Goal: Task Accomplishment & Management: Manage account settings

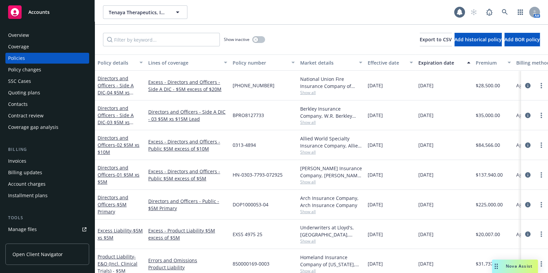
scroll to position [61, 0]
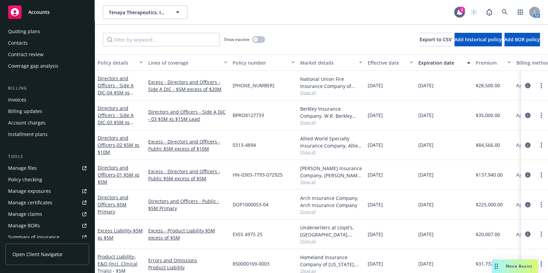
click at [44, 203] on div "Manage certificates" at bounding box center [30, 202] width 44 height 11
click at [137, 39] on input "Filter by keyword..." at bounding box center [161, 40] width 117 height 14
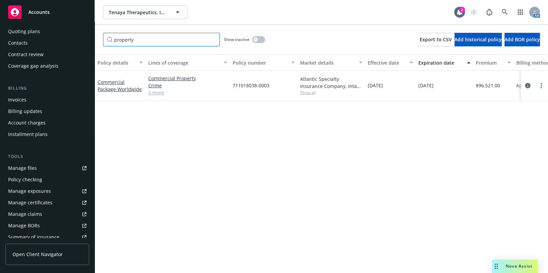
type input "property"
click at [156, 96] on link "5 more" at bounding box center [187, 92] width 79 height 7
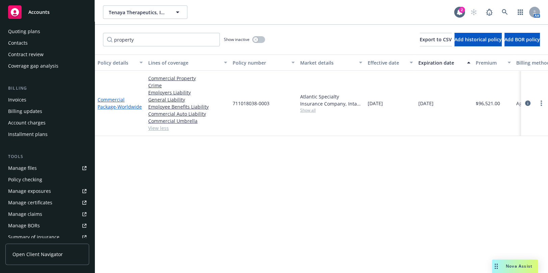
click at [111, 100] on link "Commercial Package - Worldwide" at bounding box center [120, 103] width 44 height 14
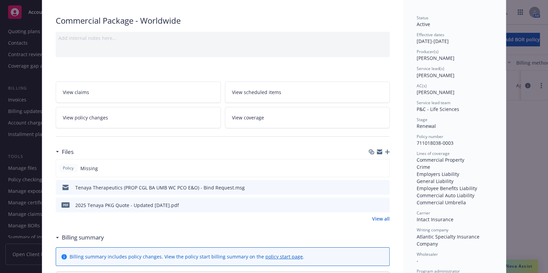
scroll to position [61, 0]
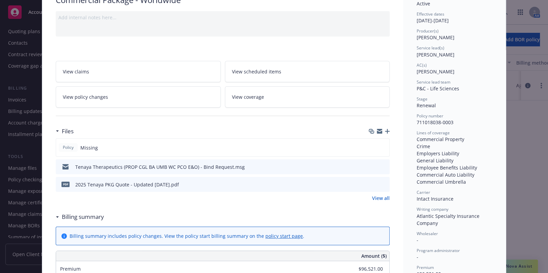
click at [383, 184] on icon "preview file" at bounding box center [383, 183] width 6 height 5
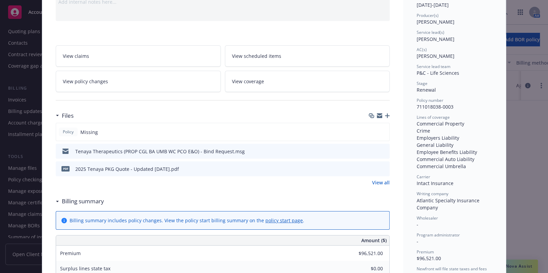
scroll to position [0, 0]
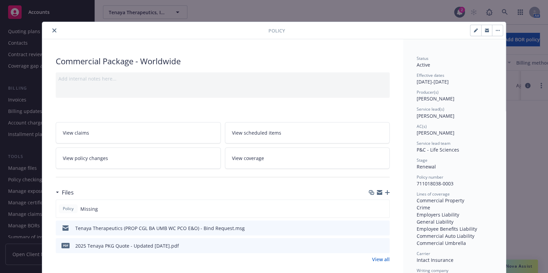
click at [52, 32] on button "close" at bounding box center [54, 30] width 8 height 8
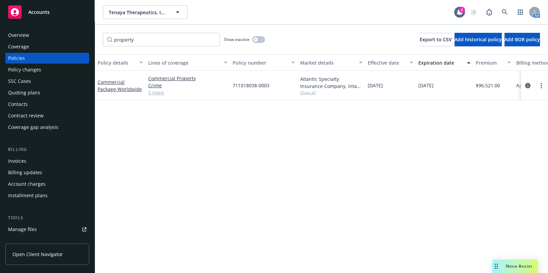
click at [31, 46] on div "Coverage" at bounding box center [47, 46] width 78 height 11
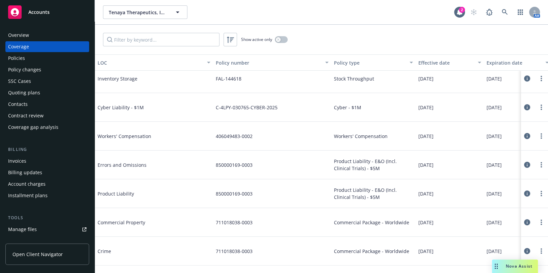
scroll to position [123, 0]
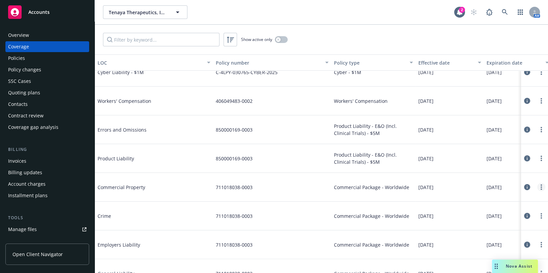
click at [537, 186] on link "more" at bounding box center [541, 187] width 8 height 8
click at [466, 196] on link "Edit coverage" at bounding box center [496, 201] width 89 height 14
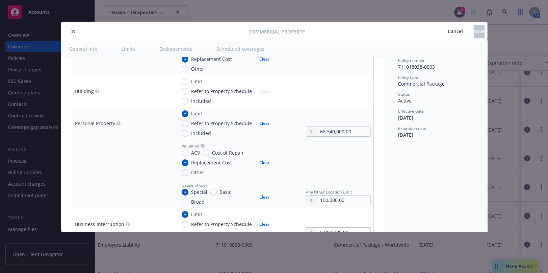
scroll to position [307, 0]
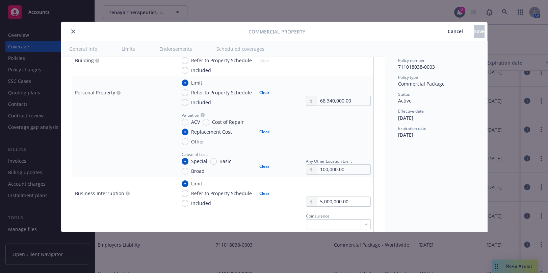
click at [72, 24] on div "Commercial Property Cancel Save" at bounding box center [274, 31] width 426 height 19
click at [76, 31] on button "close" at bounding box center [73, 31] width 8 height 8
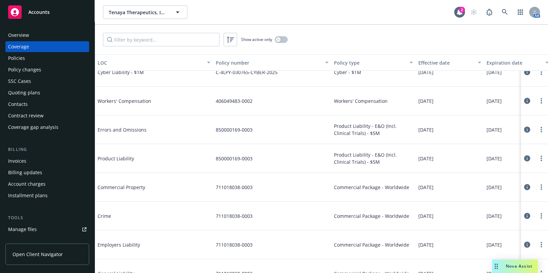
click at [40, 53] on div "Policies" at bounding box center [47, 58] width 78 height 11
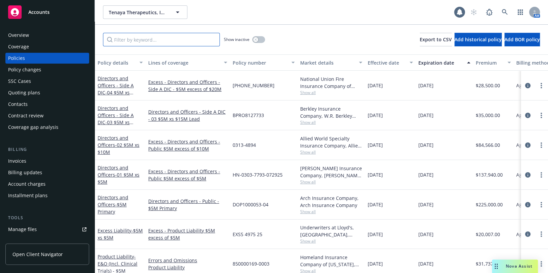
click at [143, 39] on input "Filter by keyword..." at bounding box center [161, 40] width 117 height 14
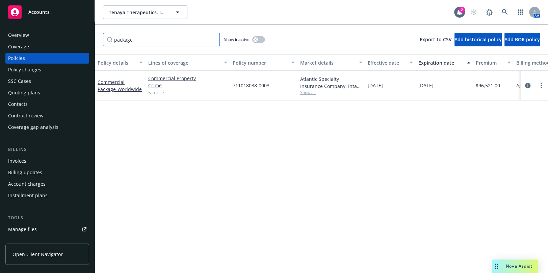
type input "package"
click at [255, 41] on div "button" at bounding box center [255, 39] width 5 height 5
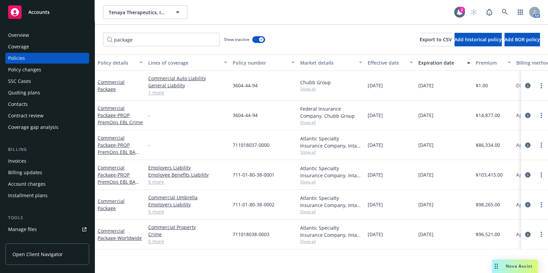
click at [433, 62] on div "Expiration date" at bounding box center [440, 62] width 45 height 7
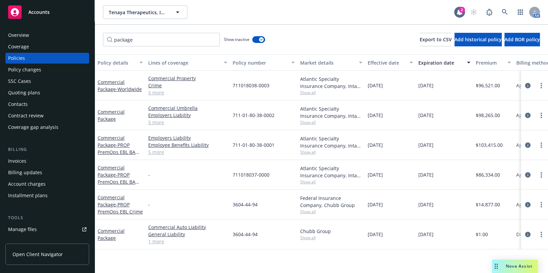
click at [433, 62] on div "Expiration date" at bounding box center [440, 62] width 45 height 7
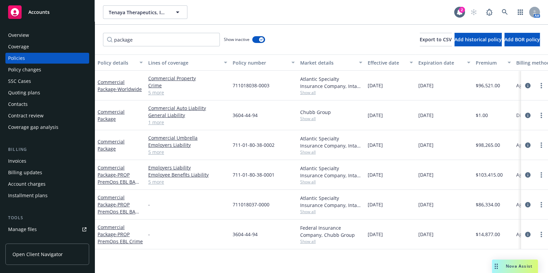
click at [433, 62] on div "Expiration date" at bounding box center [440, 62] width 45 height 7
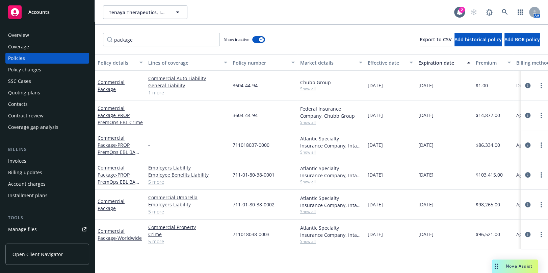
click at [433, 62] on div "Expiration date" at bounding box center [440, 62] width 45 height 7
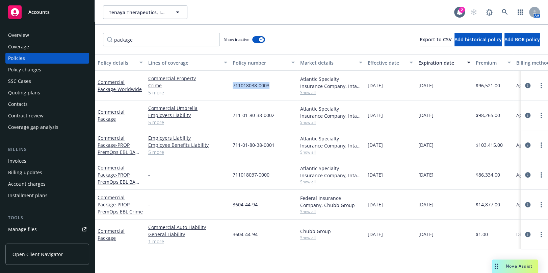
drag, startPoint x: 278, startPoint y: 90, endPoint x: 228, endPoint y: 88, distance: 50.3
click at [228, 88] on div "Commercial Package - Worldwide Commercial Property Crime Employers Liability Ge…" at bounding box center [421, 86] width 652 height 30
copy div "711018038-0003"
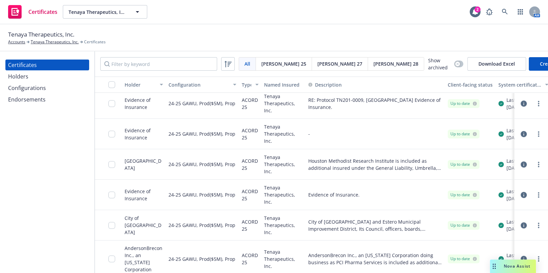
scroll to position [614, 0]
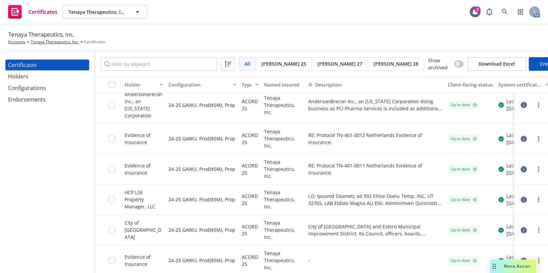
click at [39, 88] on div "Configurations" at bounding box center [27, 87] width 38 height 11
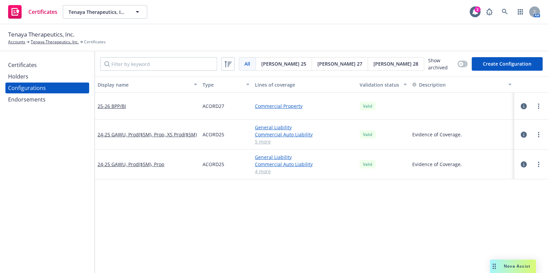
click at [43, 58] on div "Certificates Holders Configurations Endorsements" at bounding box center [47, 161] width 95 height 221
click at [45, 63] on div "Certificates" at bounding box center [47, 64] width 78 height 11
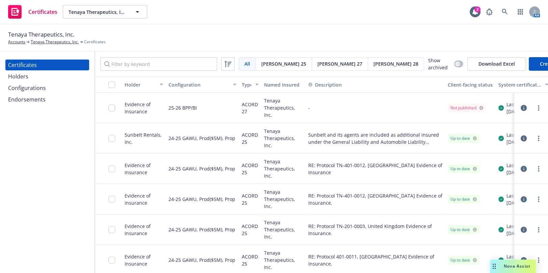
click at [116, 85] on div "button" at bounding box center [113, 84] width 11 height 7
click at [111, 84] on input "checkbox" at bounding box center [111, 84] width 7 height 7
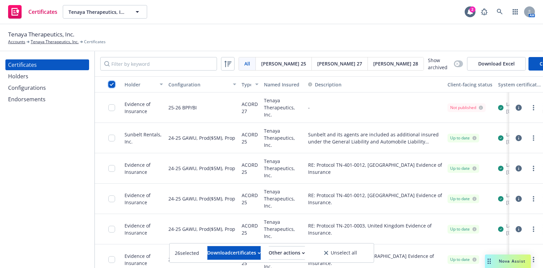
click at [111, 84] on input "checkbox" at bounding box center [111, 84] width 7 height 7
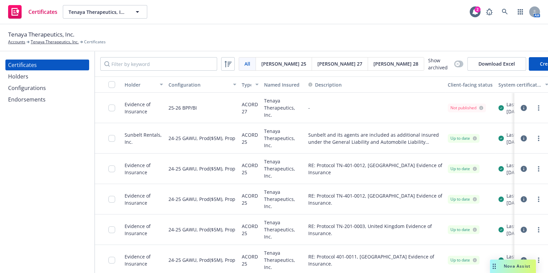
click at [37, 86] on div "Configurations" at bounding box center [27, 87] width 38 height 11
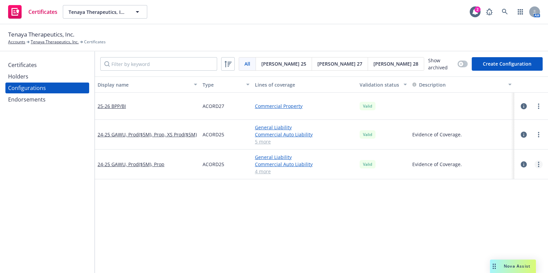
click at [535, 165] on link "more" at bounding box center [539, 164] width 8 height 8
click at [475, 174] on link "Edit" at bounding box center [500, 178] width 74 height 14
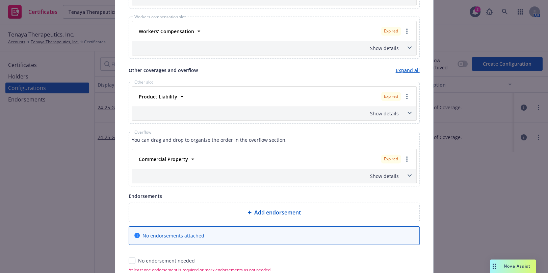
scroll to position [460, 0]
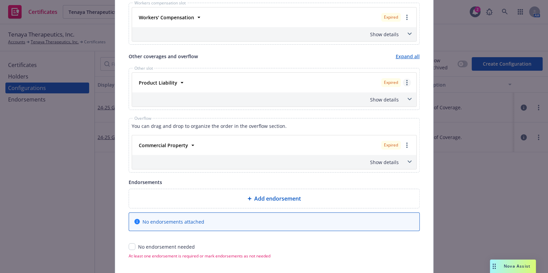
click at [406, 82] on circle "more" at bounding box center [406, 82] width 1 height 1
click at [387, 158] on div "Show details" at bounding box center [265, 161] width 265 height 7
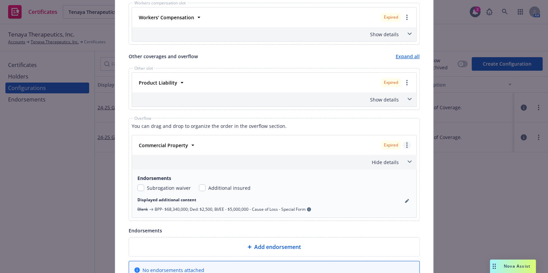
click at [406, 147] on link "more" at bounding box center [407, 145] width 8 height 8
click at [378, 168] on link "Policy renew / replace" at bounding box center [374, 173] width 73 height 14
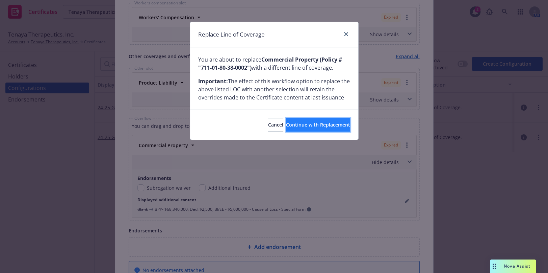
click at [308, 124] on span "Continue with Replacement" at bounding box center [318, 124] width 64 height 6
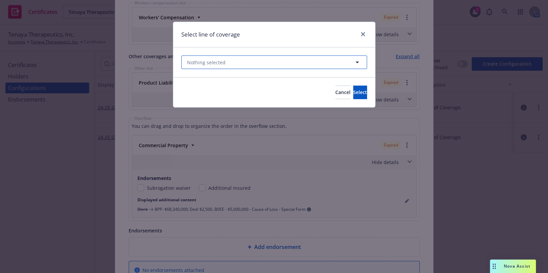
click at [235, 65] on button "Nothing selected" at bounding box center [274, 62] width 186 height 14
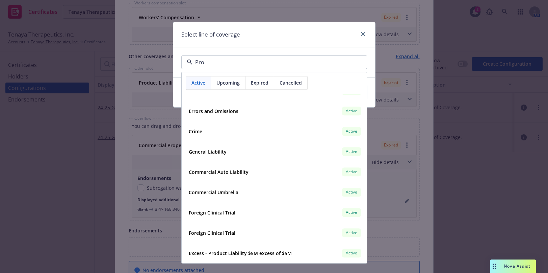
scroll to position [0, 0]
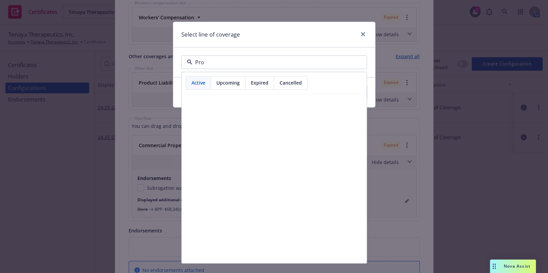
type input "Prop"
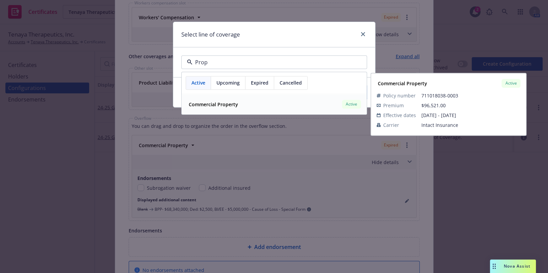
click at [262, 107] on div "Commercial Property Active" at bounding box center [274, 104] width 176 height 11
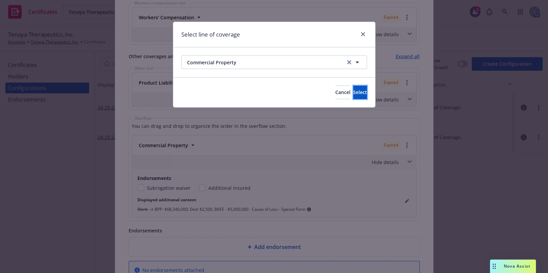
click at [353, 90] on span "Select" at bounding box center [360, 92] width 14 height 6
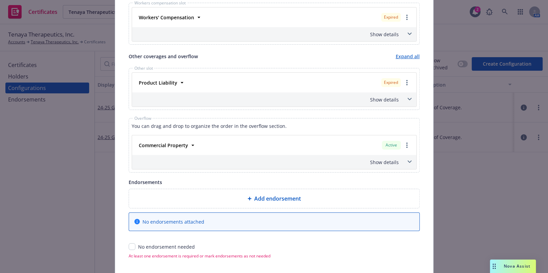
click at [390, 162] on div "Show details" at bounding box center [265, 161] width 265 height 7
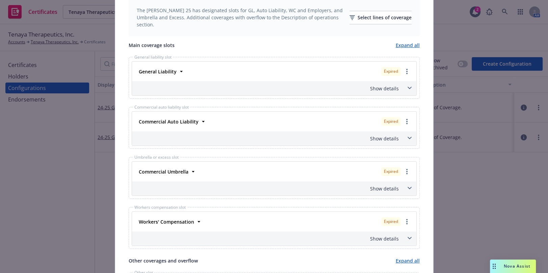
scroll to position [246, 0]
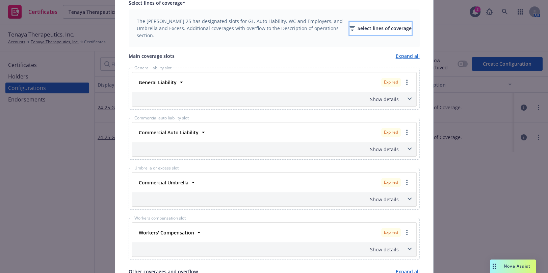
click at [355, 30] on div "Select lines of coverage" at bounding box center [381, 28] width 62 height 13
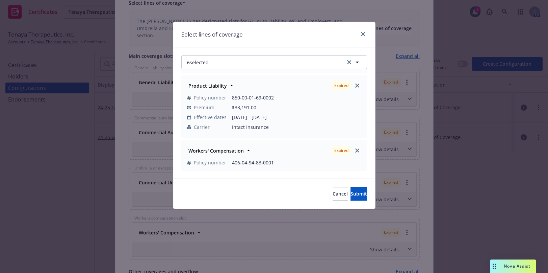
scroll to position [30, 0]
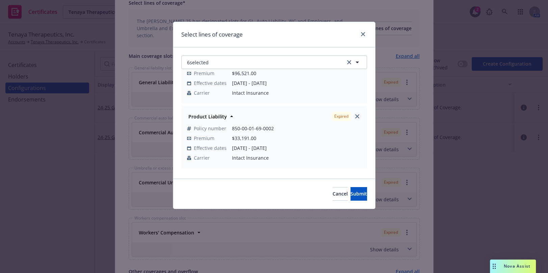
click at [353, 112] on link "close" at bounding box center [357, 116] width 8 height 8
click at [355, 117] on icon "close" at bounding box center [357, 116] width 4 height 4
click at [355, 116] on icon "close" at bounding box center [357, 116] width 4 height 4
click at [355, 115] on icon "close" at bounding box center [357, 116] width 4 height 4
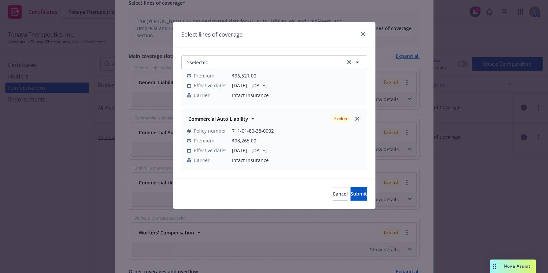
click at [355, 118] on link "close" at bounding box center [357, 119] width 8 height 8
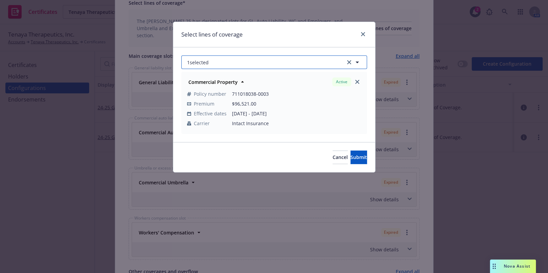
click at [272, 59] on button "1 selected" at bounding box center [274, 62] width 186 height 14
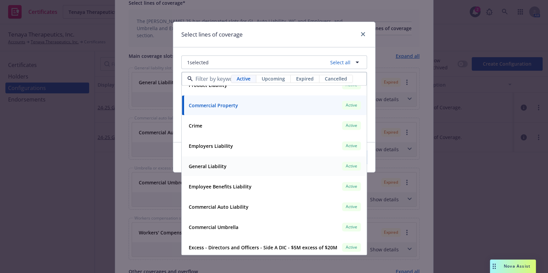
scroll to position [214, 0]
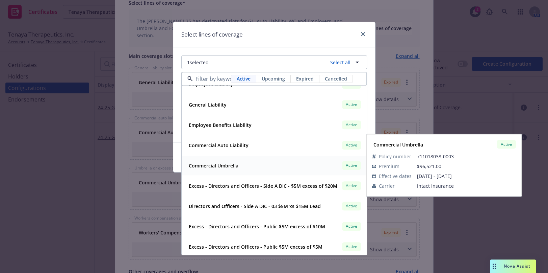
click at [241, 163] on div "Commercial Umbrella Active" at bounding box center [274, 165] width 176 height 11
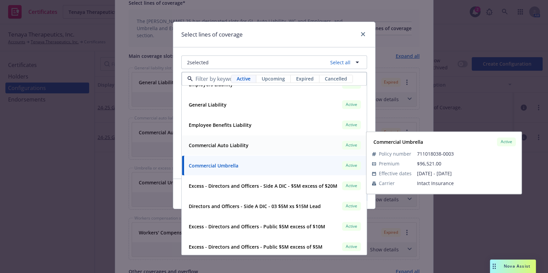
click at [241, 155] on div "Crime Active Policy number 711018038-0003 Premium $96,521.00 Effective dates 10…" at bounding box center [274, 155] width 185 height 567
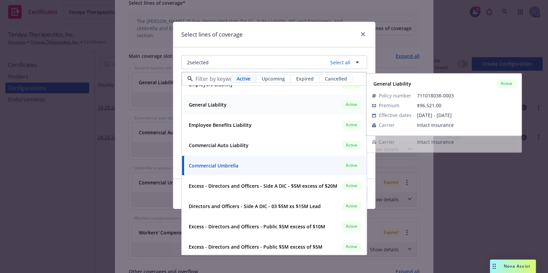
click at [220, 109] on div "General Liability Active" at bounding box center [274, 104] width 176 height 11
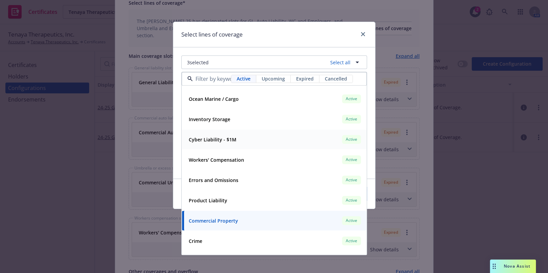
scroll to position [30, 0]
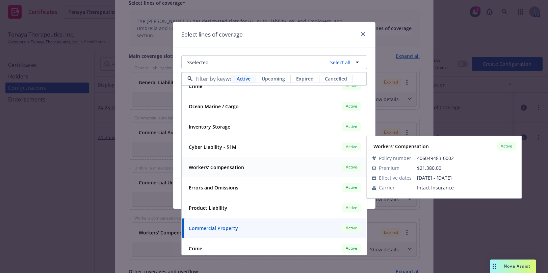
click at [220, 171] on div "Workers' Compensation" at bounding box center [215, 167] width 59 height 10
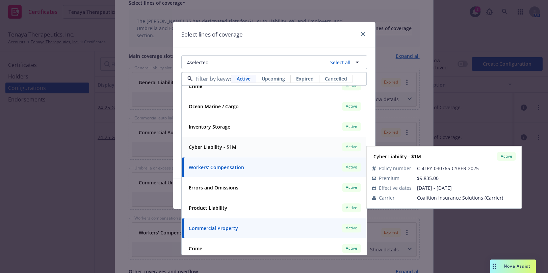
scroll to position [0, 0]
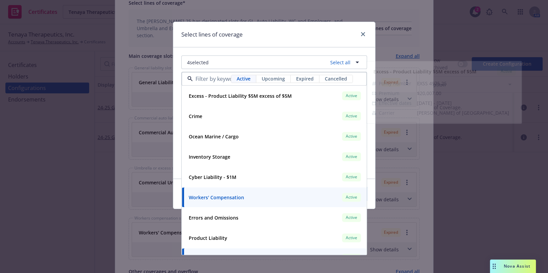
drag, startPoint x: 236, startPoint y: 41, endPoint x: 239, endPoint y: 44, distance: 4.1
click at [236, 40] on div "Select lines of coverage" at bounding box center [274, 34] width 202 height 25
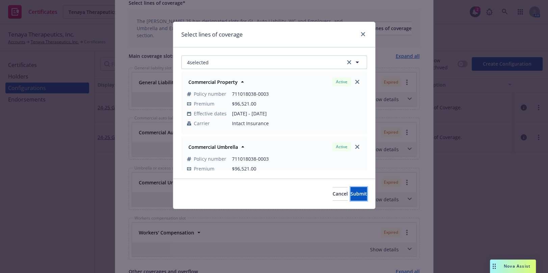
click at [351, 195] on button "Submit" at bounding box center [359, 194] width 17 height 14
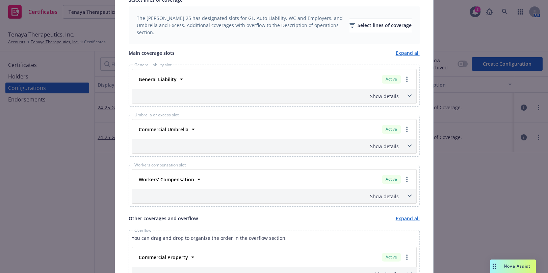
scroll to position [215, 0]
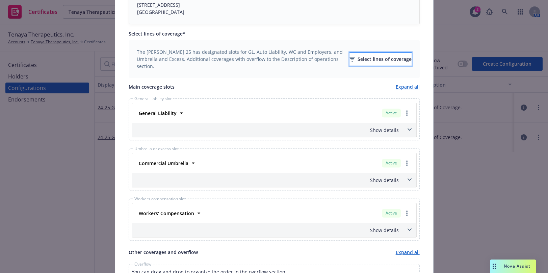
click at [352, 63] on div "Select lines of coverage" at bounding box center [381, 59] width 62 height 13
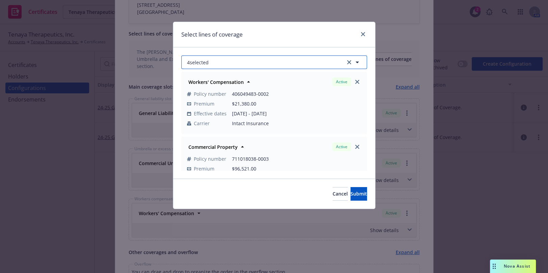
click at [237, 61] on button "4 selected" at bounding box center [274, 62] width 186 height 14
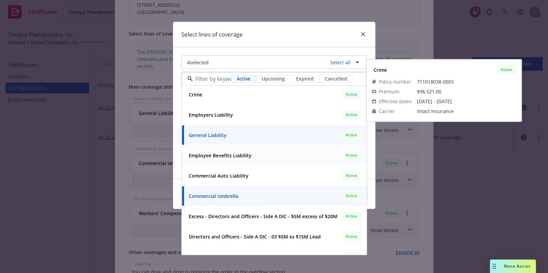
scroll to position [184, 0]
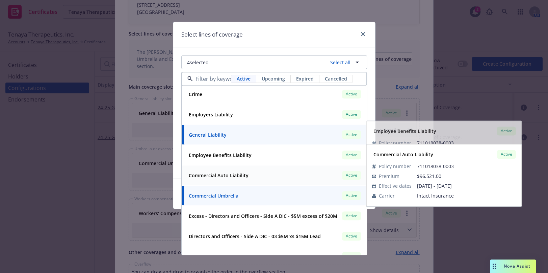
click at [230, 176] on strong "Commercial Auto Liability" at bounding box center [219, 175] width 60 height 6
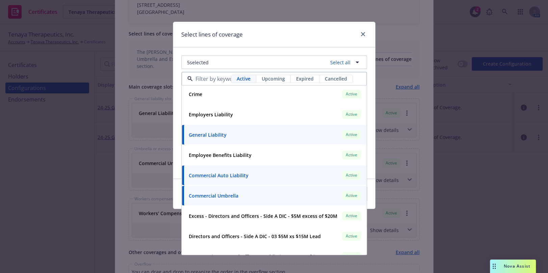
click at [248, 41] on div "Select lines of coverage" at bounding box center [274, 34] width 202 height 25
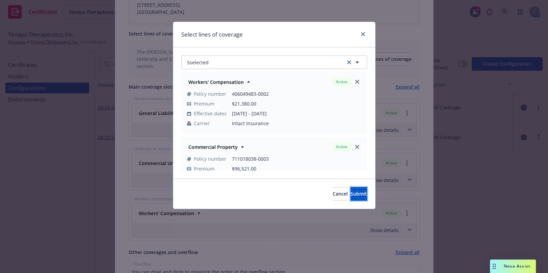
click at [351, 198] on button "Submit" at bounding box center [359, 194] width 17 height 14
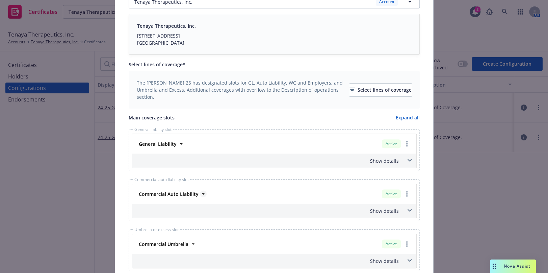
click at [176, 194] on strong "Commercial Auto Liability" at bounding box center [169, 193] width 60 height 6
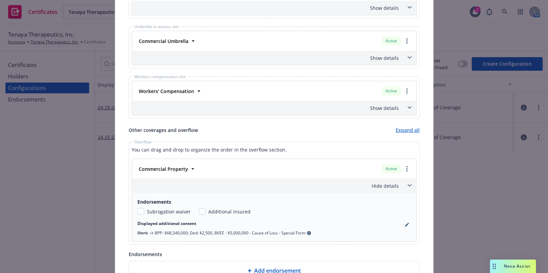
scroll to position [246, 0]
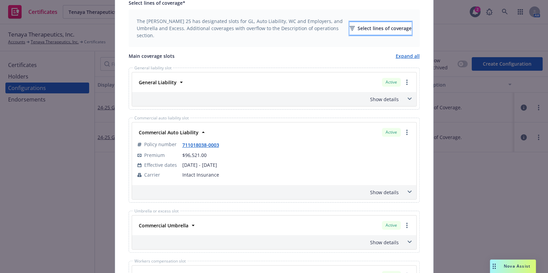
click at [350, 30] on div "Select lines of coverage" at bounding box center [381, 28] width 62 height 13
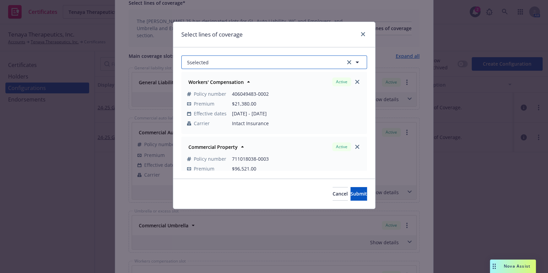
click at [215, 61] on button "5 selected" at bounding box center [274, 62] width 186 height 14
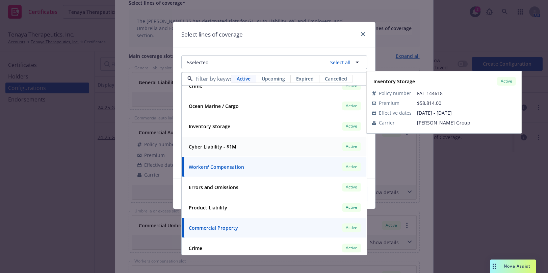
scroll to position [123, 0]
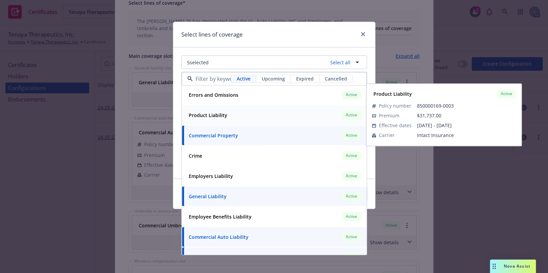
click at [217, 113] on strong "Product Liability" at bounding box center [208, 115] width 39 height 6
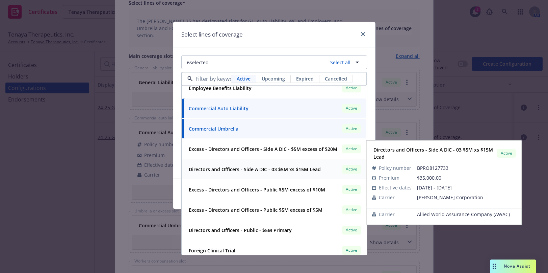
scroll to position [245, 0]
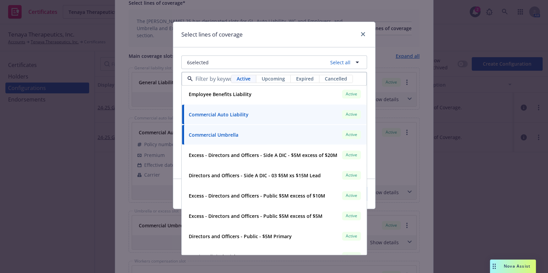
click at [267, 40] on div "Select lines of coverage" at bounding box center [274, 34] width 202 height 25
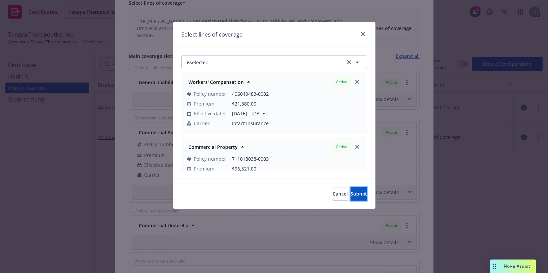
click at [351, 192] on span "Submit" at bounding box center [359, 193] width 17 height 6
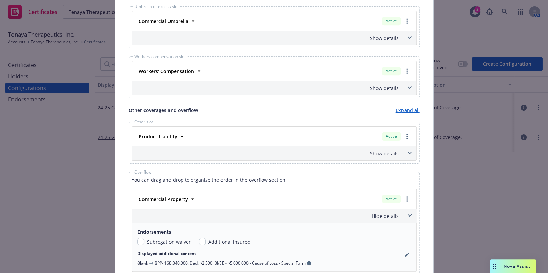
scroll to position [460, 0]
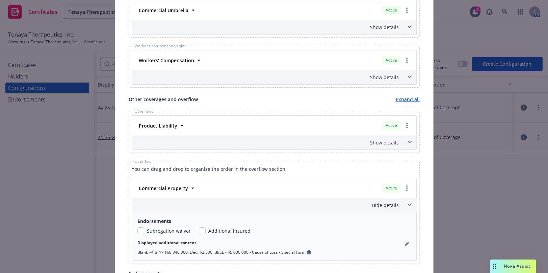
click at [385, 137] on div "Show details" at bounding box center [274, 142] width 284 height 14
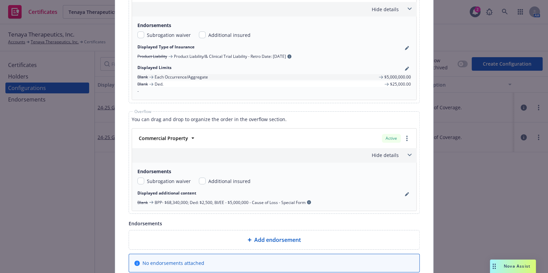
scroll to position [657, 0]
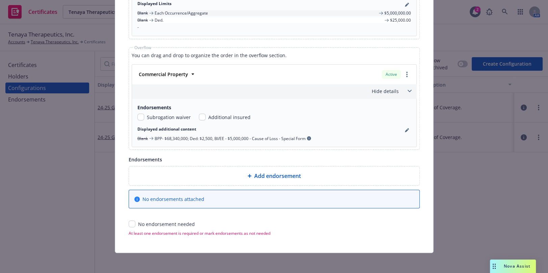
click at [131, 226] on div "No endorsement needed" at bounding box center [274, 223] width 291 height 7
click at [131, 225] on input "checkbox" at bounding box center [132, 223] width 7 height 7
checkbox input "true"
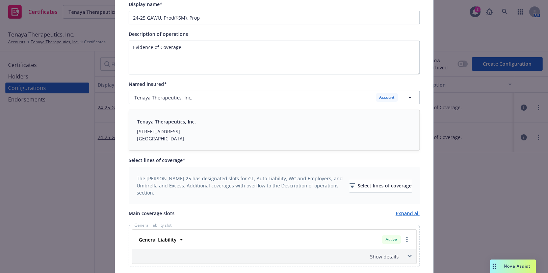
scroll to position [0, 0]
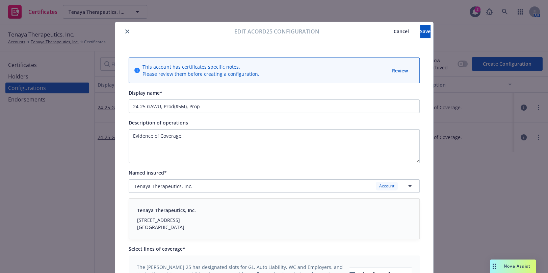
drag, startPoint x: 257, startPoint y: 112, endPoint x: 203, endPoint y: 71, distance: 68.0
drag, startPoint x: 141, startPoint y: 106, endPoint x: 107, endPoint y: 103, distance: 33.5
type input "25-26 GAWU, Prod($5M), Prop"
click at [420, 28] on span "Save" at bounding box center [425, 31] width 10 height 6
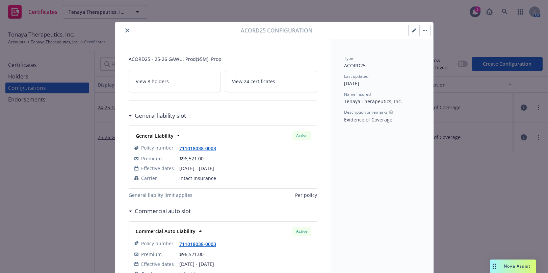
click at [412, 29] on icon "button" at bounding box center [414, 30] width 4 height 4
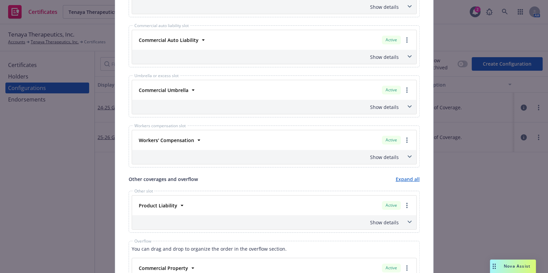
scroll to position [460, 0]
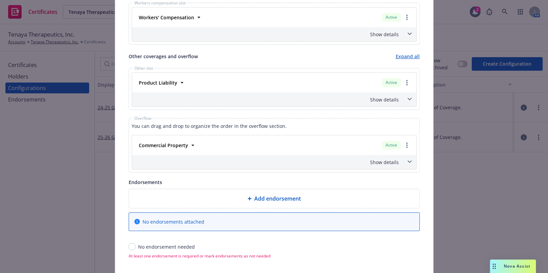
click at [387, 94] on div "Show details" at bounding box center [274, 99] width 284 height 14
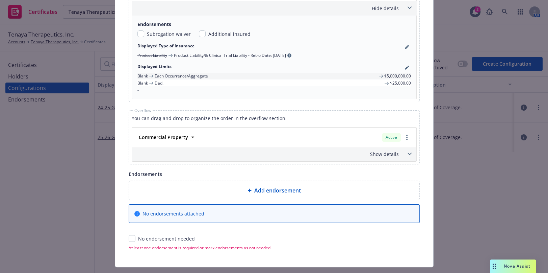
scroll to position [566, 0]
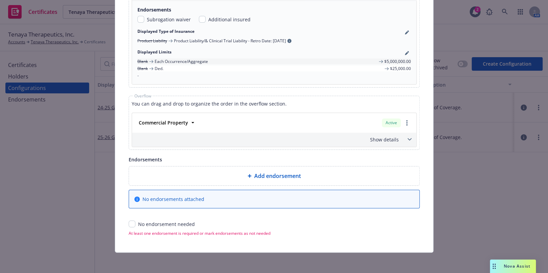
click at [386, 138] on div "Show details" at bounding box center [265, 139] width 265 height 7
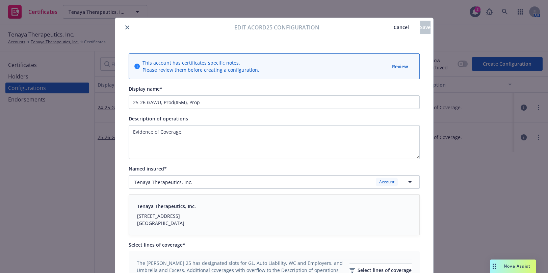
scroll to position [0, 0]
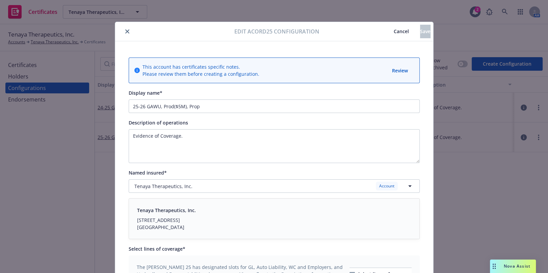
click at [127, 31] on button "close" at bounding box center [127, 31] width 8 height 8
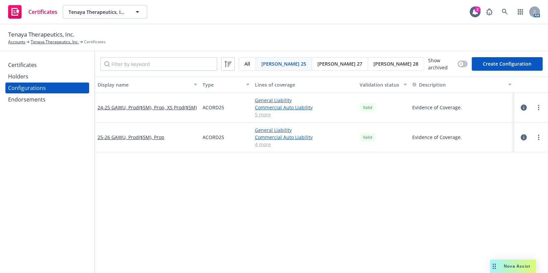
click at [127, 31] on div "Tenaya Therapeutics, Inc. Accounts Tenaya Therapeutics, Inc. Certificates" at bounding box center [274, 37] width 532 height 15
click at [47, 91] on div "Configurations" at bounding box center [47, 87] width 78 height 11
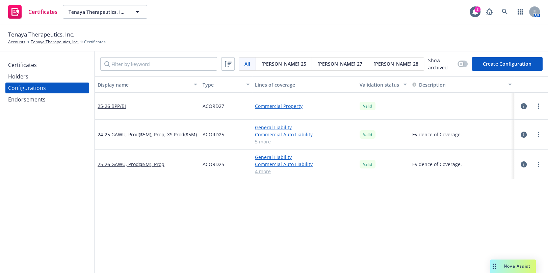
click at [44, 96] on div "Endorsements" at bounding box center [26, 99] width 37 height 11
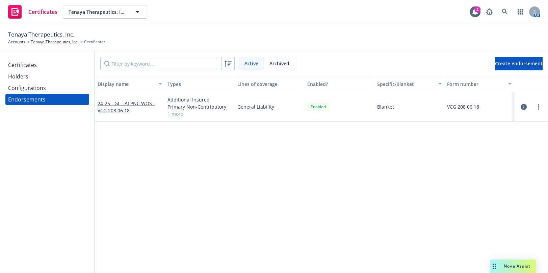
click at [58, 87] on div "Configurations" at bounding box center [47, 87] width 78 height 11
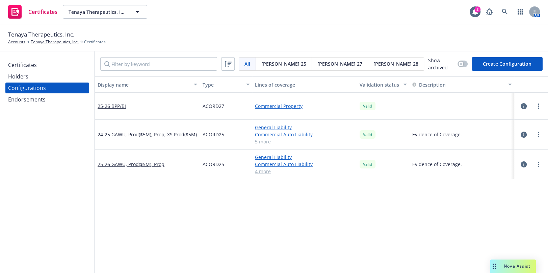
click at [529, 134] on div at bounding box center [531, 134] width 23 height 8
click at [535, 134] on link "more" at bounding box center [539, 134] width 8 height 8
click at [495, 149] on link "Edit" at bounding box center [500, 148] width 74 height 14
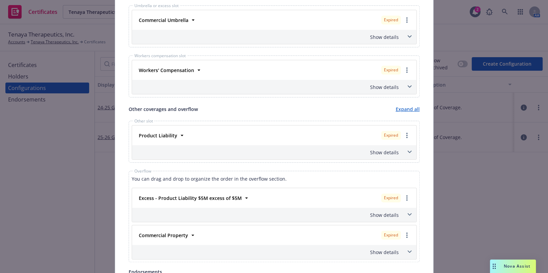
scroll to position [520, 0]
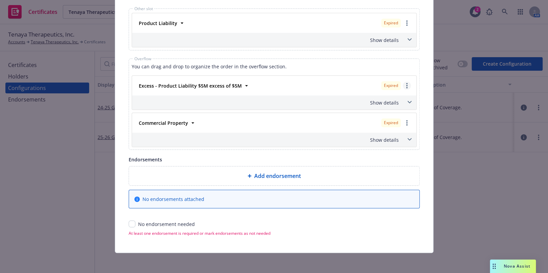
click at [405, 85] on link "more" at bounding box center [407, 85] width 8 height 8
click at [383, 110] on link "Policy renew / replace" at bounding box center [374, 113] width 73 height 14
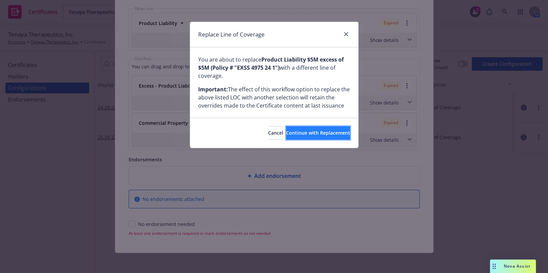
click at [316, 136] on button "Continue with Replacement" at bounding box center [318, 133] width 64 height 14
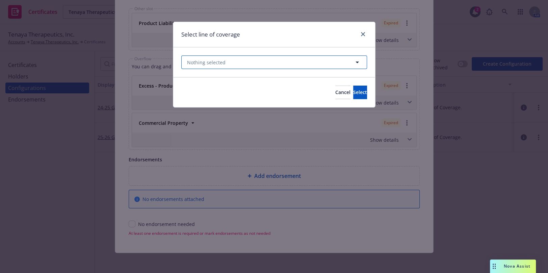
click at [250, 64] on button "Nothing selected" at bounding box center [274, 62] width 186 height 14
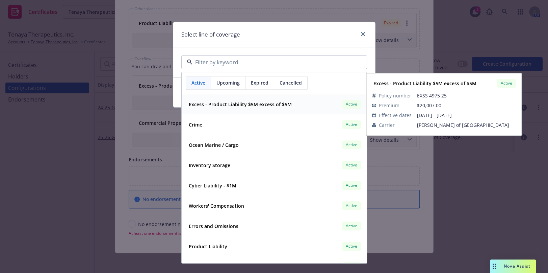
click at [253, 103] on strong "Excess - Product Liability $5M excess of $5M" at bounding box center [240, 104] width 103 height 6
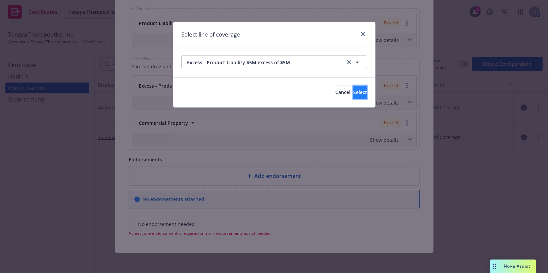
click at [353, 92] on span "Select" at bounding box center [360, 92] width 14 height 6
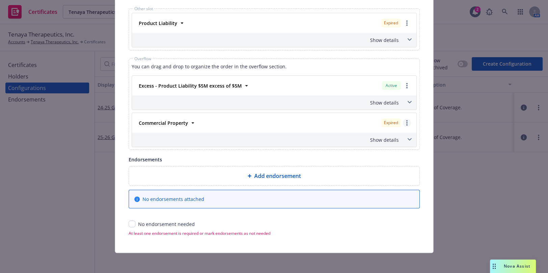
click at [403, 123] on link "more" at bounding box center [407, 123] width 8 height 8
click at [371, 147] on link "Policy renew / replace" at bounding box center [374, 150] width 73 height 14
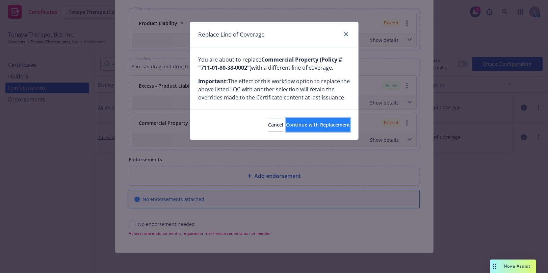
click at [308, 125] on span "Continue with Replacement" at bounding box center [318, 124] width 64 height 6
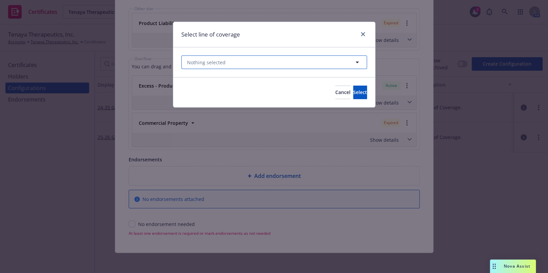
click at [254, 62] on button "Nothing selected" at bounding box center [274, 62] width 186 height 14
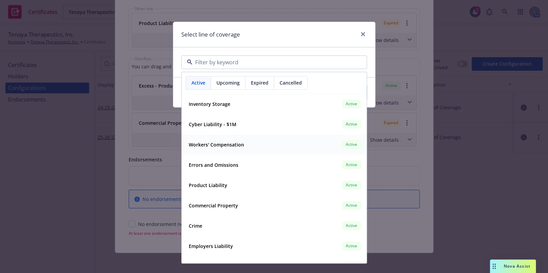
scroll to position [92, 0]
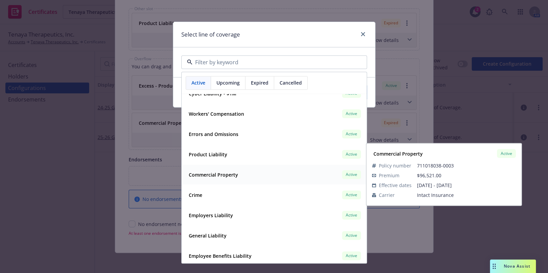
click at [226, 173] on strong "Commercial Property" at bounding box center [213, 174] width 49 height 6
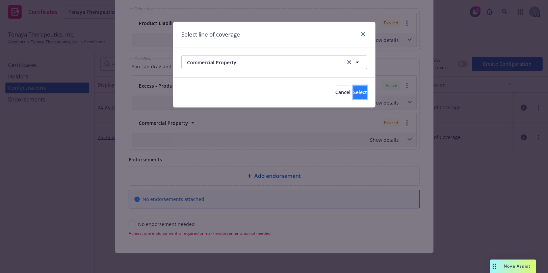
click at [353, 90] on button "Select" at bounding box center [360, 92] width 14 height 14
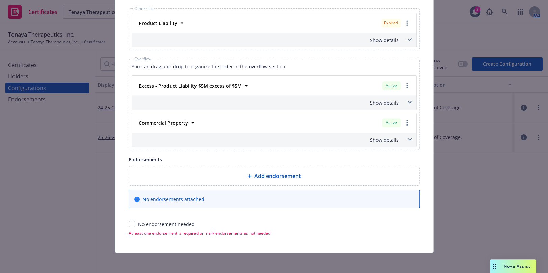
click at [376, 139] on div "Show details" at bounding box center [265, 139] width 265 height 7
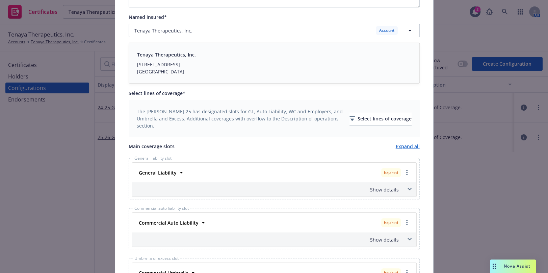
scroll to position [151, 0]
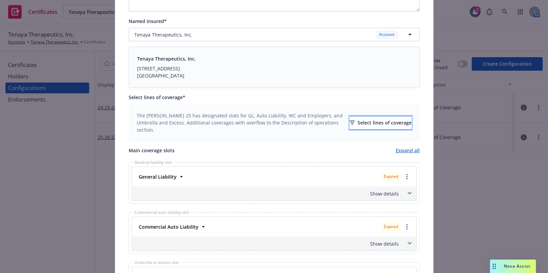
click at [350, 119] on div "Select lines of coverage" at bounding box center [381, 122] width 62 height 13
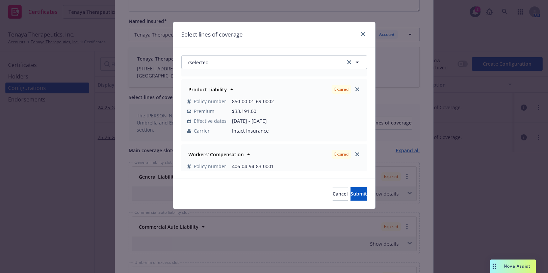
scroll to position [123, 0]
click at [355, 90] on icon "close" at bounding box center [357, 89] width 4 height 4
click at [354, 91] on link "close" at bounding box center [357, 89] width 8 height 8
click at [354, 92] on link "close" at bounding box center [357, 89] width 8 height 8
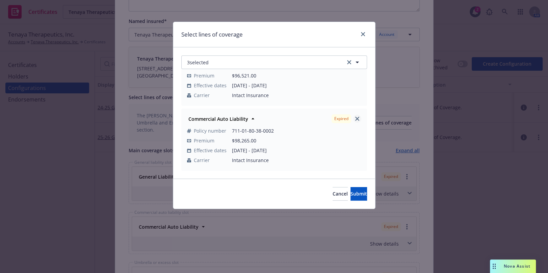
click at [353, 122] on link "close" at bounding box center [357, 119] width 8 height 8
click at [256, 56] on button "2 selected" at bounding box center [274, 62] width 186 height 14
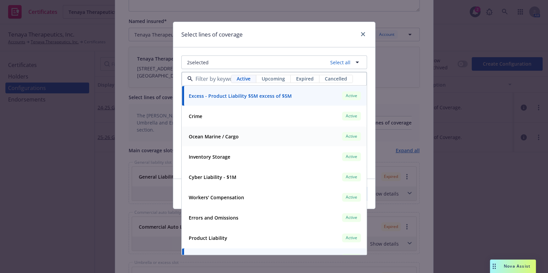
scroll to position [30, 0]
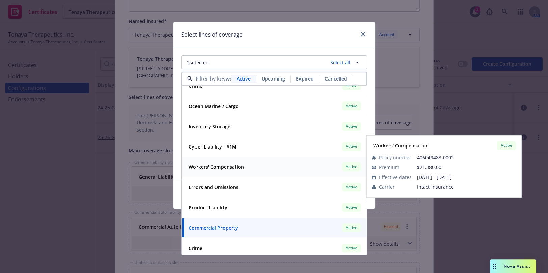
click at [231, 166] on strong "Workers' Compensation" at bounding box center [216, 166] width 55 height 6
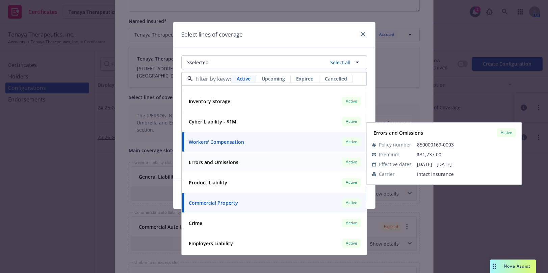
scroll to position [61, 0]
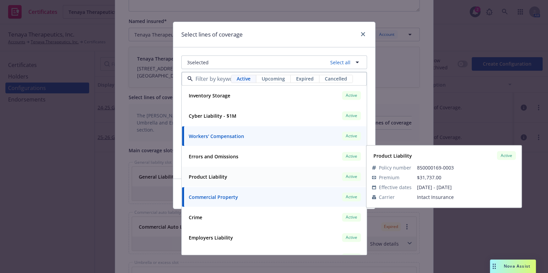
click at [216, 174] on strong "Product Liability" at bounding box center [208, 176] width 39 height 6
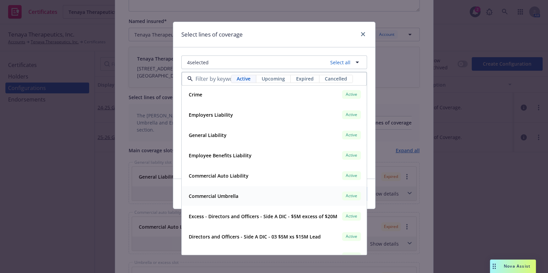
scroll to position [184, 0]
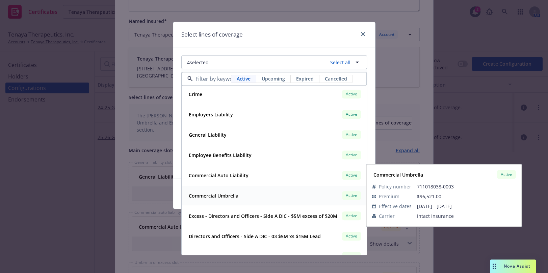
click at [227, 194] on strong "Commercial Umbrella" at bounding box center [214, 195] width 50 height 6
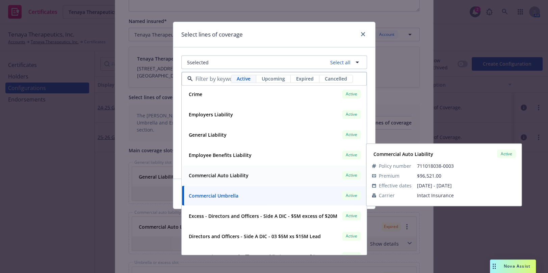
click at [226, 176] on strong "Commercial Auto Liability" at bounding box center [219, 175] width 60 height 6
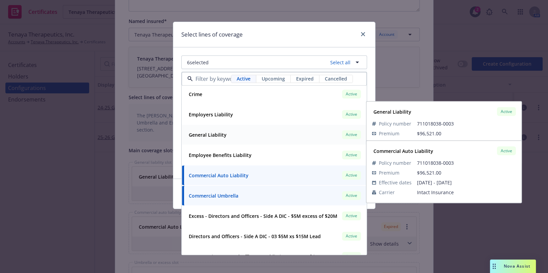
click at [221, 139] on div "General Liability Active" at bounding box center [274, 134] width 176 height 11
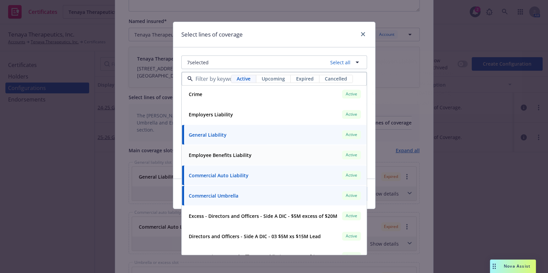
scroll to position [246, 0]
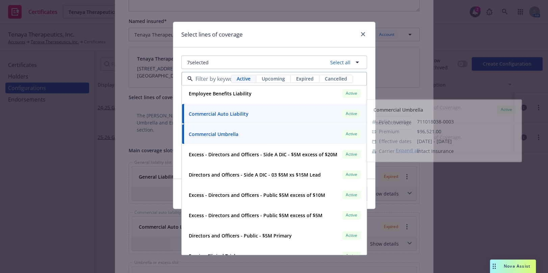
click at [261, 45] on div "Select lines of coverage" at bounding box center [274, 34] width 202 height 25
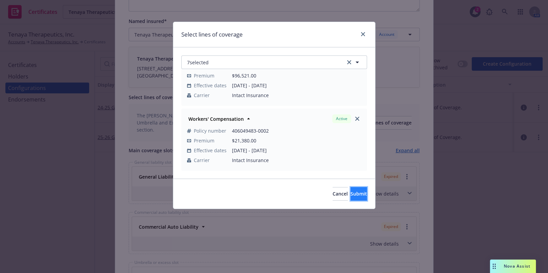
click at [351, 193] on span "Submit" at bounding box center [359, 193] width 17 height 6
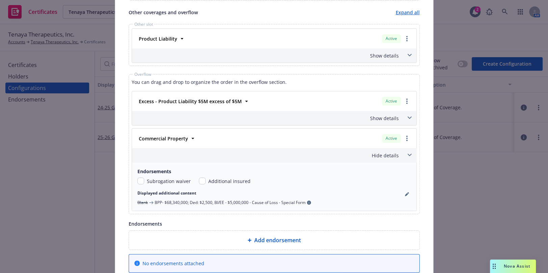
scroll to position [520, 0]
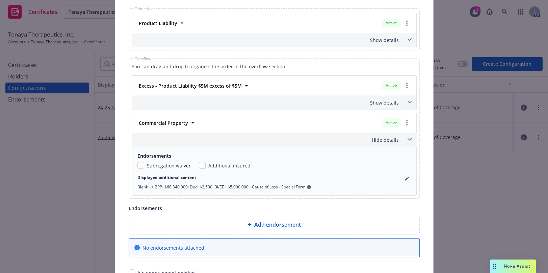
click at [368, 96] on div "Excess - Product Liability $5M excess of $5M Active Policy number EXSS 4975 25 …" at bounding box center [274, 135] width 285 height 120
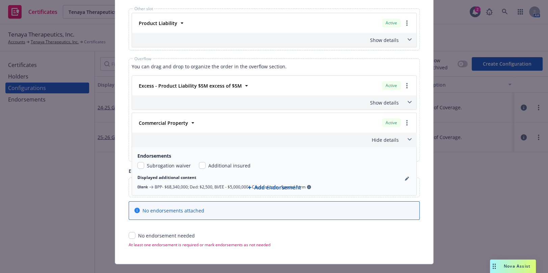
click at [377, 101] on div "Show details" at bounding box center [265, 102] width 265 height 7
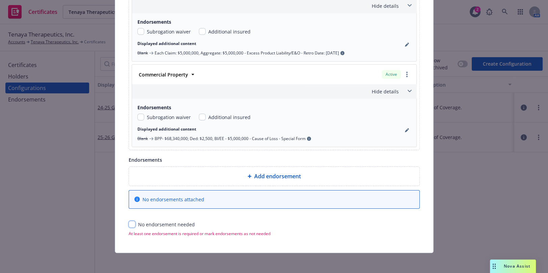
click at [130, 222] on input "checkbox" at bounding box center [132, 224] width 7 height 7
checkbox input "true"
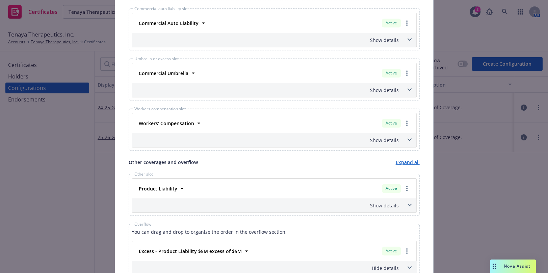
scroll to position [0, 0]
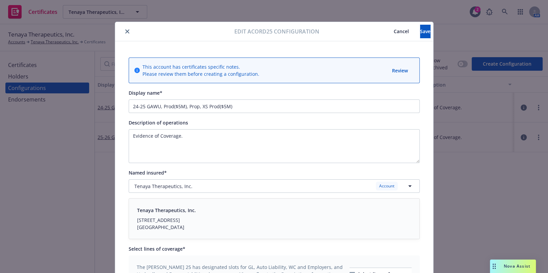
drag, startPoint x: 166, startPoint y: 166, endPoint x: 165, endPoint y: 90, distance: 76.0
click at [140, 104] on input "24-25 GAWU, Prod($5M), Prop, XS Prod($5M)" at bounding box center [274, 106] width 291 height 14
drag, startPoint x: 142, startPoint y: 105, endPoint x: 107, endPoint y: 98, distance: 35.1
click at [107, 98] on div "Edit Acord25 configuration Cancel Save This account has certificates specific n…" at bounding box center [274, 136] width 548 height 273
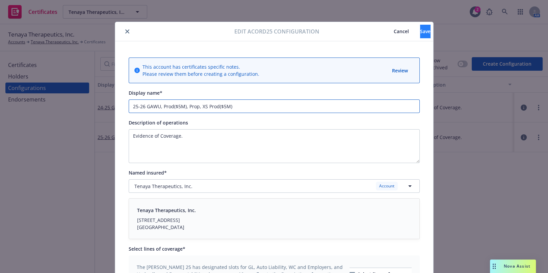
type input "25-26 GAWU, Prod($5M), Prop, XS Prod($5M)"
click at [420, 28] on span "Save" at bounding box center [425, 31] width 10 height 6
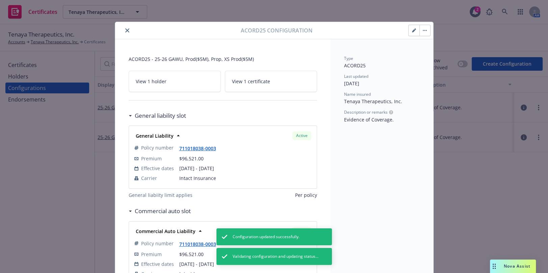
click at [127, 30] on button "close" at bounding box center [127, 30] width 8 height 8
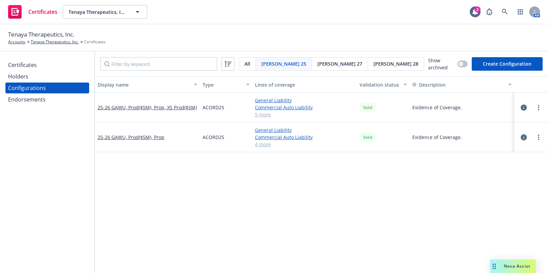
click at [6, 150] on div "Certificates Holders Configurations Endorsements" at bounding box center [47, 161] width 95 height 221
click at [53, 70] on div "Certificates Holders Configurations Endorsements" at bounding box center [47, 81] width 84 height 45
click at [61, 94] on div "Endorsements" at bounding box center [47, 99] width 78 height 11
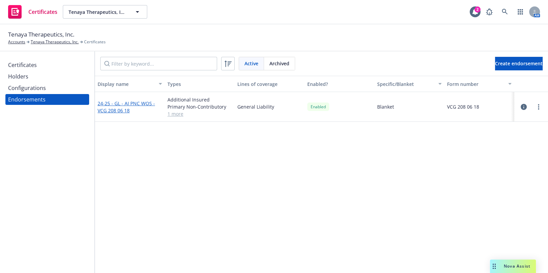
click at [116, 110] on link "24-25 - GL - AI PNC WOS - VCG 208 06 18" at bounding box center [126, 107] width 57 height 14
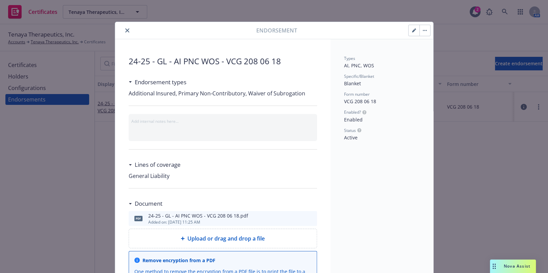
scroll to position [61, 0]
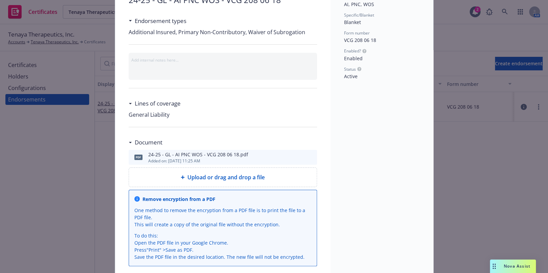
click at [299, 156] on icon "download file" at bounding box center [299, 156] width 5 height 5
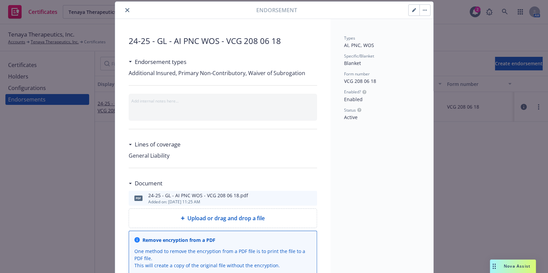
scroll to position [0, 0]
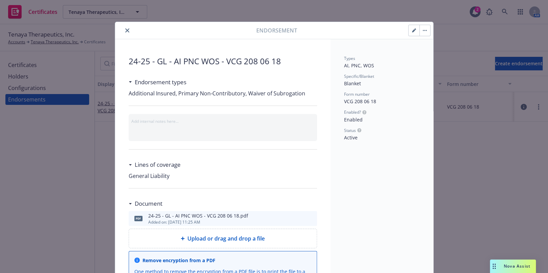
click at [409, 28] on button "button" at bounding box center [414, 30] width 11 height 11
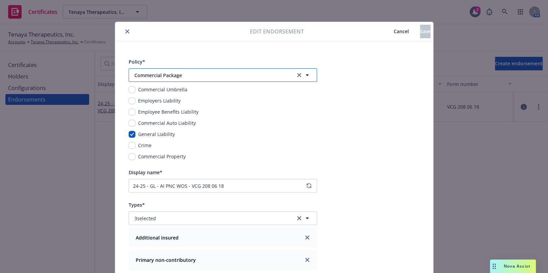
click at [200, 74] on span "Commercial Package" at bounding box center [210, 75] width 152 height 7
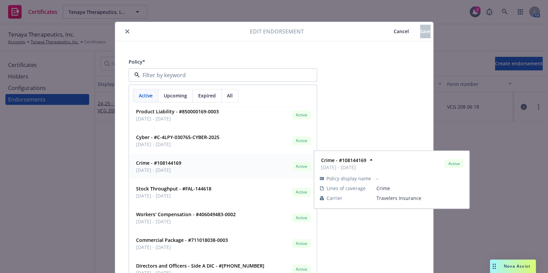
scroll to position [61, 0]
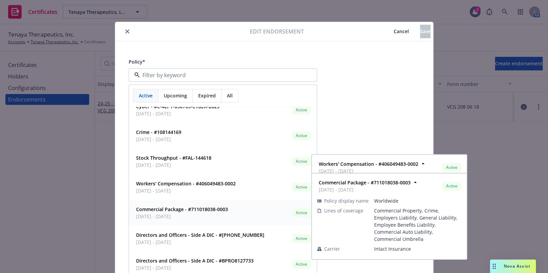
click at [171, 219] on div "Commercial Package - #711018038-0003 10/12/2025 - 10/12/2026" at bounding box center [181, 212] width 96 height 17
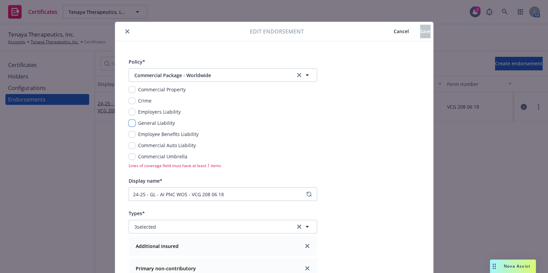
click at [132, 122] on input "checkbox" at bounding box center [132, 123] width 7 height 7
checkbox input "true"
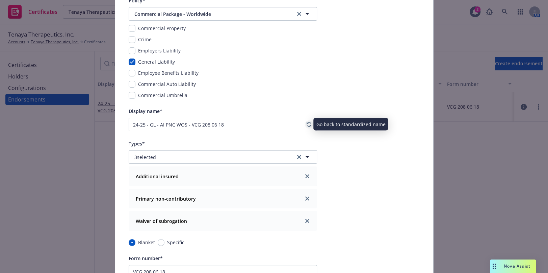
click at [307, 125] on icon "regenerate" at bounding box center [309, 124] width 5 height 5
type input "25-26 General Liability Blanket AI, PNC, WOS (VCG 208 06 18)"
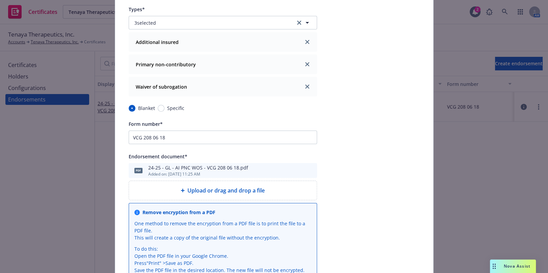
scroll to position [215, 0]
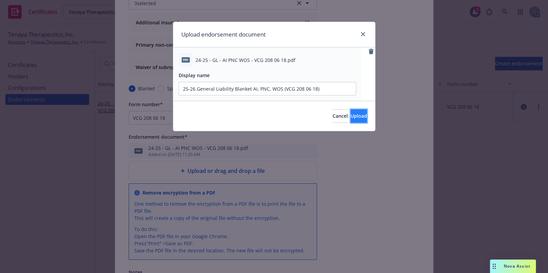
click at [351, 118] on span "Upload" at bounding box center [359, 115] width 17 height 6
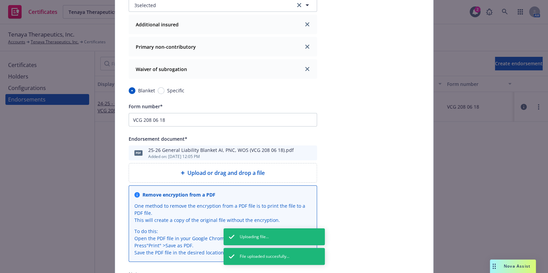
scroll to position [0, 0]
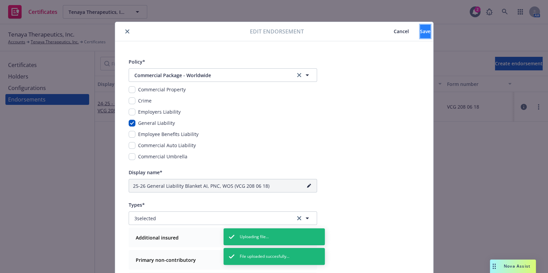
click at [420, 36] on button "Save" at bounding box center [425, 32] width 10 height 14
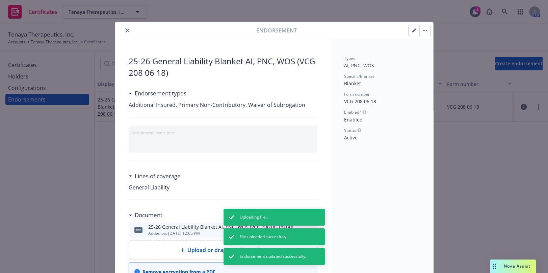
click at [125, 27] on button "close" at bounding box center [127, 30] width 8 height 8
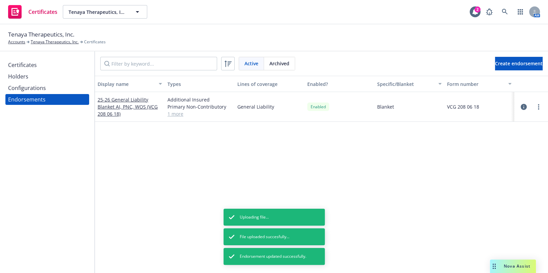
click at [46, 83] on div "Configurations" at bounding box center [47, 87] width 78 height 11
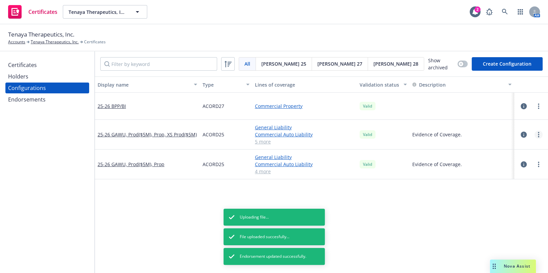
click at [538, 132] on icon "more" at bounding box center [538, 134] width 1 height 5
click at [491, 203] on link "Regenerate all certificates" at bounding box center [500, 202] width 74 height 14
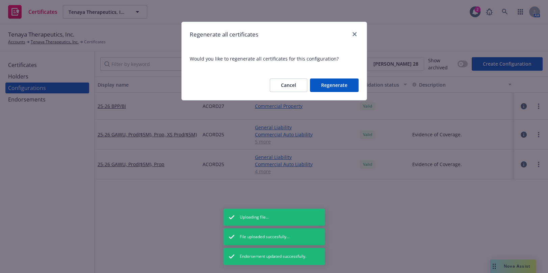
click at [351, 90] on button "Regenerate" at bounding box center [334, 85] width 49 height 14
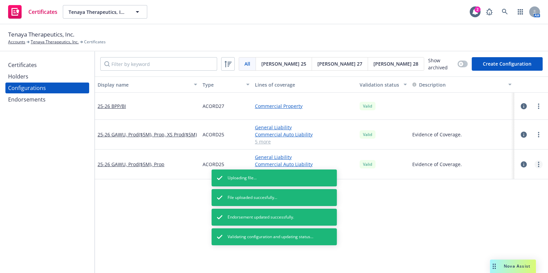
click at [538, 163] on icon "more" at bounding box center [538, 163] width 1 height 5
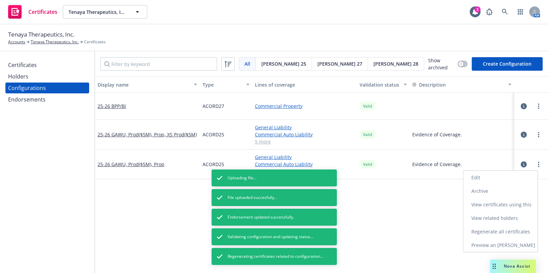
click at [494, 232] on link "Regenerate all certificates" at bounding box center [500, 232] width 74 height 14
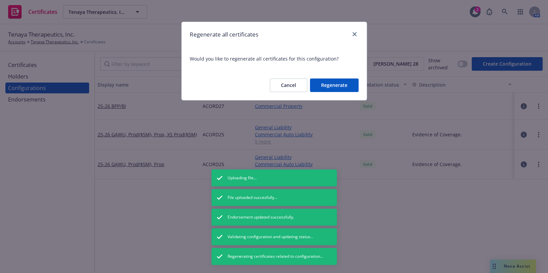
click at [341, 87] on button "Regenerate" at bounding box center [334, 85] width 49 height 14
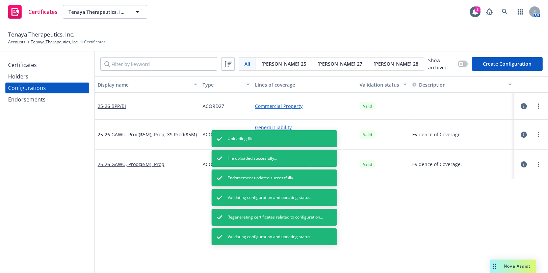
click at [38, 64] on div "Certificates" at bounding box center [47, 64] width 78 height 11
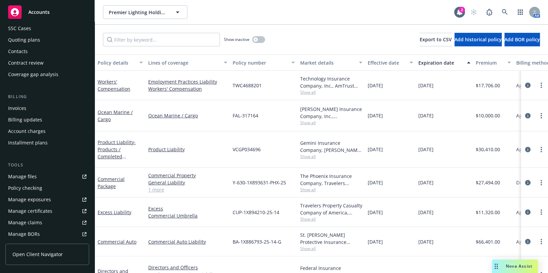
scroll to position [92, 0]
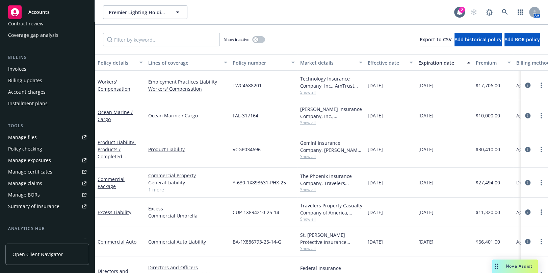
click at [51, 169] on link "Manage certificates" at bounding box center [47, 171] width 84 height 11
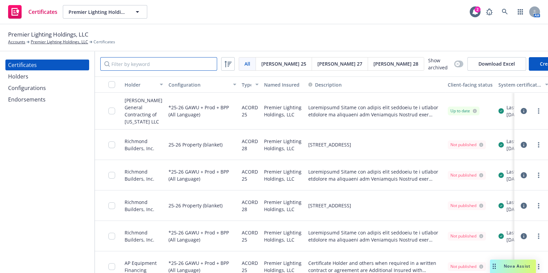
click at [149, 59] on input "Filter by keyword" at bounding box center [158, 64] width 117 height 14
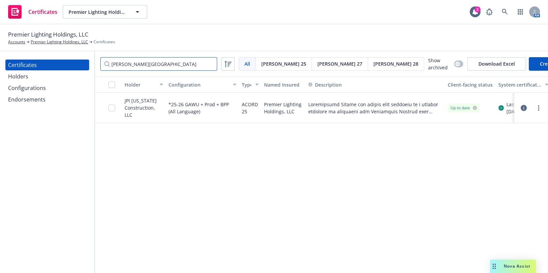
type input "jefferson westchester"
drag, startPoint x: 61, startPoint y: 35, endPoint x: 62, endPoint y: 40, distance: 5.6
click at [62, 35] on span "Premier Lighting Holdings, LLC" at bounding box center [48, 34] width 80 height 9
click at [62, 41] on link "Premier Lighting Holdings, LLC" at bounding box center [59, 42] width 57 height 6
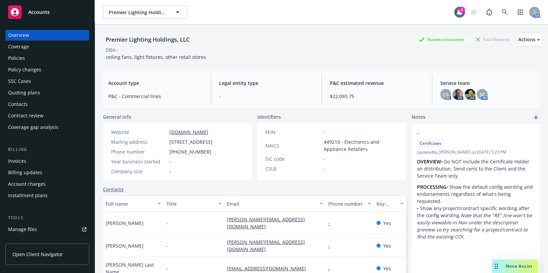
click at [70, 54] on div "Policies" at bounding box center [47, 58] width 78 height 11
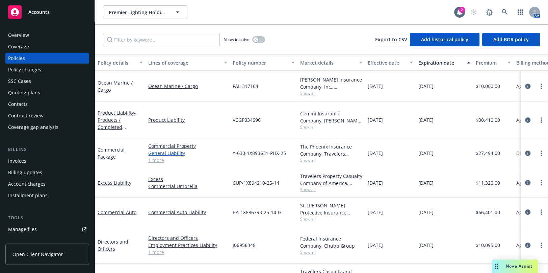
scroll to position [37, 0]
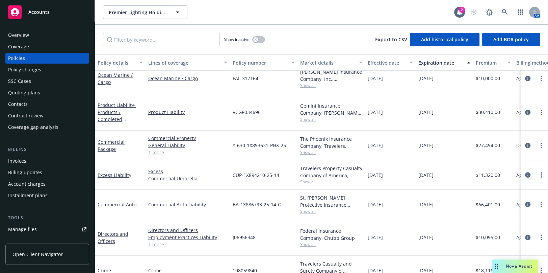
click at [154, 240] on link "1 more" at bounding box center [187, 243] width 79 height 7
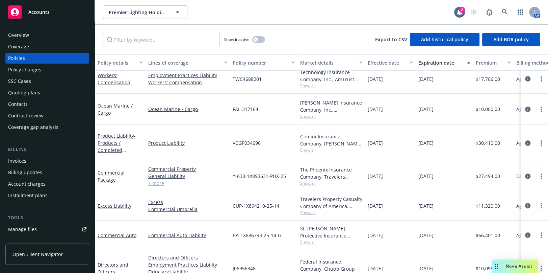
click at [159, 179] on link "1 more" at bounding box center [187, 182] width 79 height 7
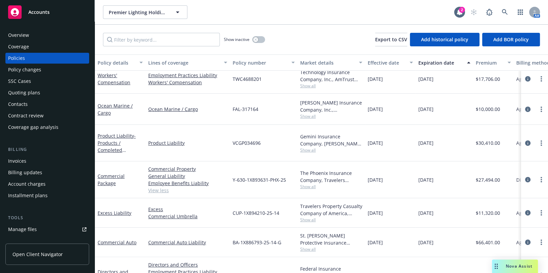
click at [117, 172] on div "Commercial Package" at bounding box center [120, 179] width 45 height 14
click at [113, 172] on div "Commercial Package" at bounding box center [120, 179] width 45 height 14
click at [111, 172] on div "Commercial Package" at bounding box center [120, 179] width 45 height 14
click at [110, 173] on link "Commercial Package" at bounding box center [111, 180] width 27 height 14
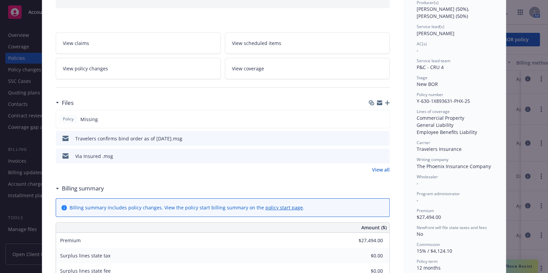
scroll to position [92, 0]
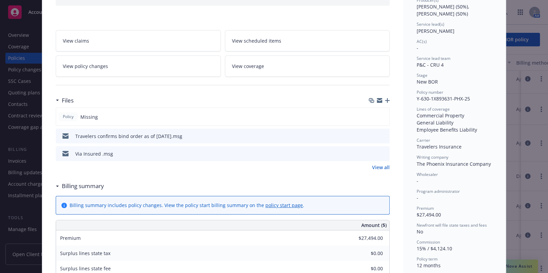
click at [376, 167] on link "View all" at bounding box center [381, 166] width 18 height 7
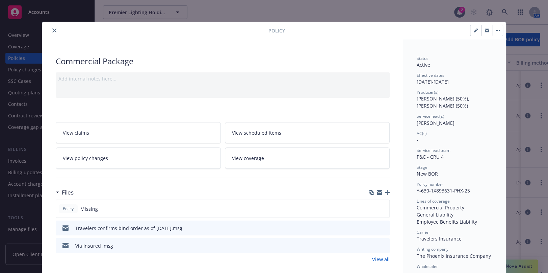
click at [52, 31] on icon "close" at bounding box center [54, 30] width 4 height 4
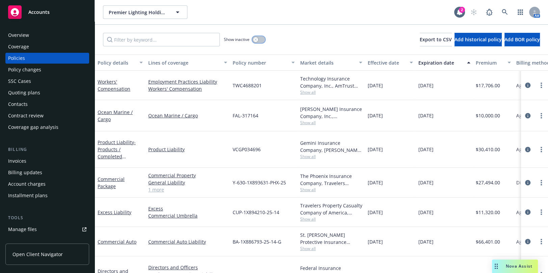
drag, startPoint x: 258, startPoint y: 39, endPoint x: 220, endPoint y: 42, distance: 38.3
click at [256, 39] on div "button" at bounding box center [255, 39] width 5 height 5
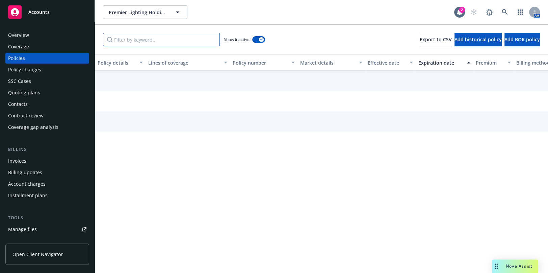
click at [169, 42] on input "Filter by keyword..." at bounding box center [161, 40] width 117 height 14
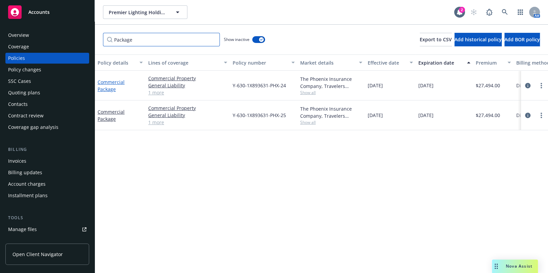
type input "Package"
click at [111, 83] on link "Commercial Package" at bounding box center [111, 86] width 27 height 14
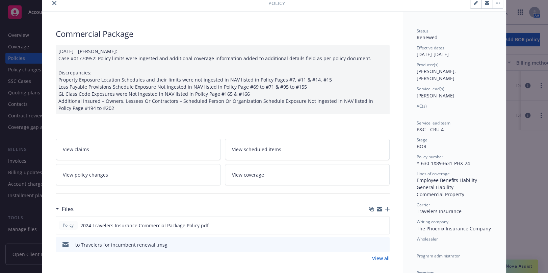
scroll to position [123, 0]
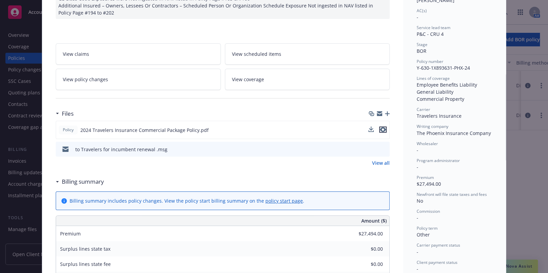
click at [380, 127] on icon "preview file" at bounding box center [383, 129] width 6 height 5
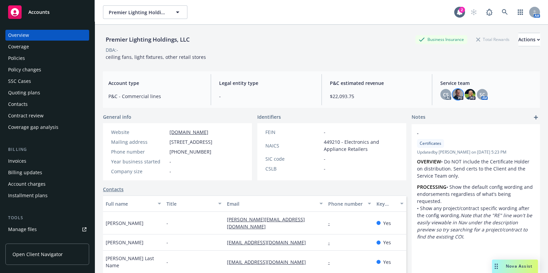
click at [455, 92] on img at bounding box center [458, 94] width 11 height 11
click at [443, 94] on span "CS" at bounding box center [446, 94] width 6 height 7
click at [465, 96] on img at bounding box center [470, 94] width 11 height 11
click at [480, 93] on span "SC" at bounding box center [483, 94] width 6 height 7
click at [468, 95] on img at bounding box center [470, 94] width 11 height 11
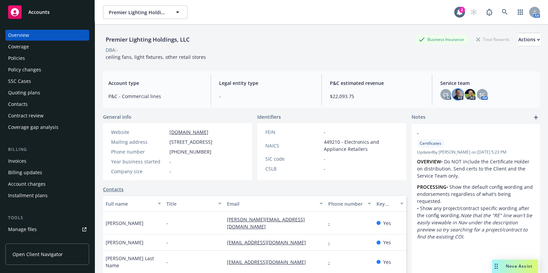
click at [454, 96] on img at bounding box center [458, 94] width 11 height 11
click at [466, 97] on img at bounding box center [470, 94] width 11 height 11
click at [480, 96] on span "SC" at bounding box center [483, 94] width 6 height 7
click at [468, 96] on img at bounding box center [470, 94] width 11 height 11
click at [445, 95] on span "CS" at bounding box center [446, 94] width 6 height 7
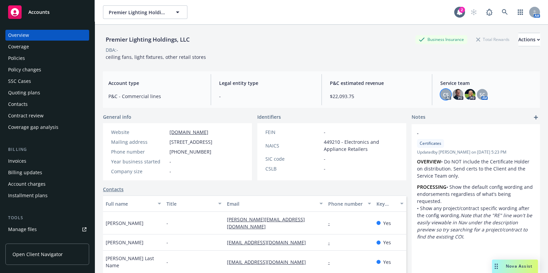
click at [34, 46] on div "Coverage" at bounding box center [47, 46] width 78 height 11
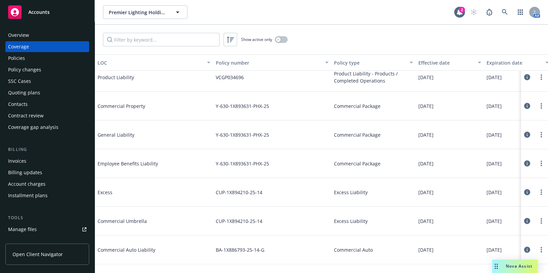
scroll to position [123, 0]
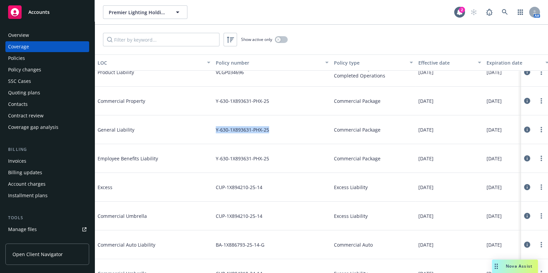
drag, startPoint x: 238, startPoint y: 131, endPoint x: 214, endPoint y: 131, distance: 23.6
click at [214, 131] on div "Y-630-1X893631-PHX-25" at bounding box center [272, 129] width 118 height 29
copy span "Y-630-1X893631-PHX-25"
click at [36, 59] on div "Policies" at bounding box center [47, 58] width 78 height 11
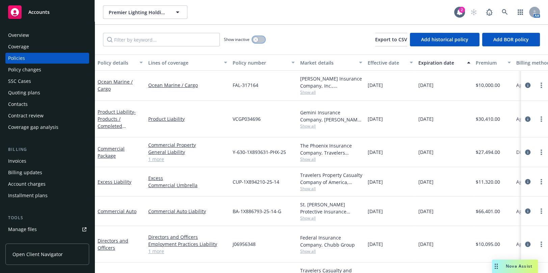
click at [257, 40] on div "button" at bounding box center [255, 39] width 5 height 5
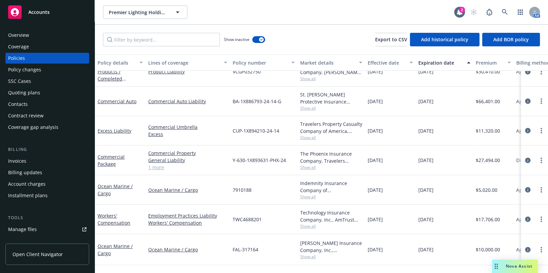
click at [154, 47] on div "Show inactive Export to CSV Add historical policy Add BOR policy" at bounding box center [321, 40] width 453 height 30
drag, startPoint x: 170, startPoint y: 38, endPoint x: 175, endPoint y: 37, distance: 5.1
click at [173, 37] on input "Filter by keyword..." at bounding box center [161, 40] width 117 height 14
type input "["
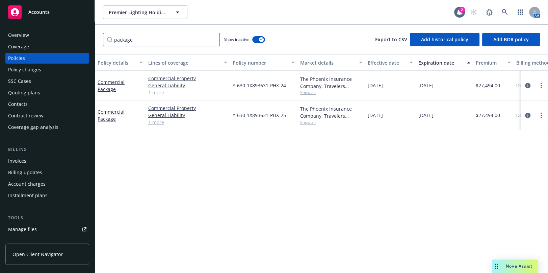
scroll to position [0, 0]
type input "package"
click at [111, 81] on link "Commercial Package" at bounding box center [111, 86] width 27 height 14
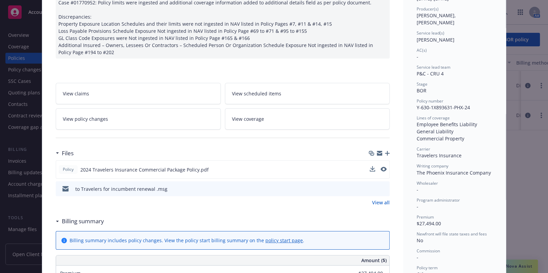
scroll to position [92, 0]
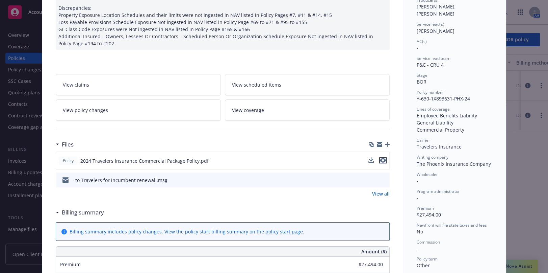
click at [380, 160] on icon "preview file" at bounding box center [383, 160] width 6 height 5
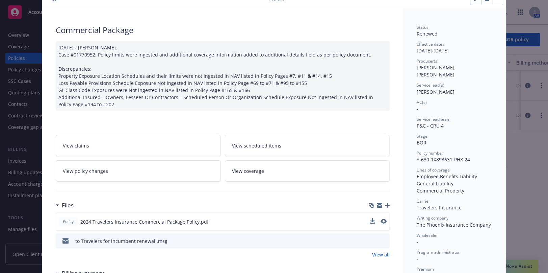
scroll to position [0, 0]
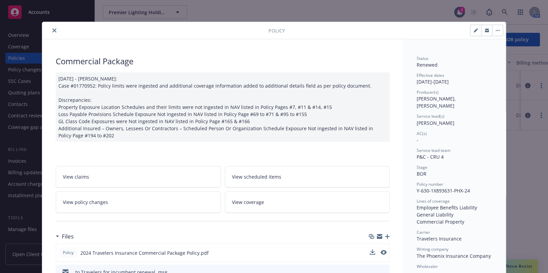
click at [52, 29] on icon "close" at bounding box center [54, 30] width 4 height 4
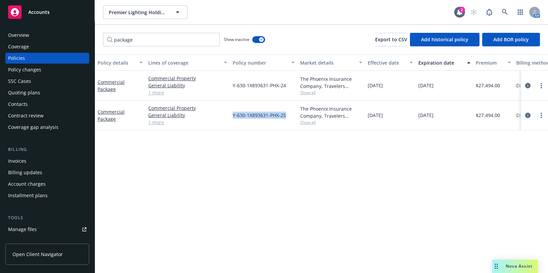
drag, startPoint x: 289, startPoint y: 115, endPoint x: 233, endPoint y: 118, distance: 56.2
click at [233, 118] on div "Y-630-1X893631-PHX-25" at bounding box center [264, 115] width 68 height 30
copy span "Y-630-1X893631-PHX-25"
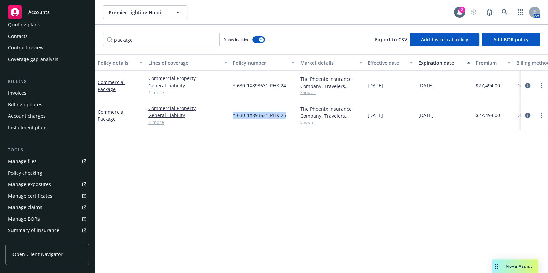
scroll to position [179, 0]
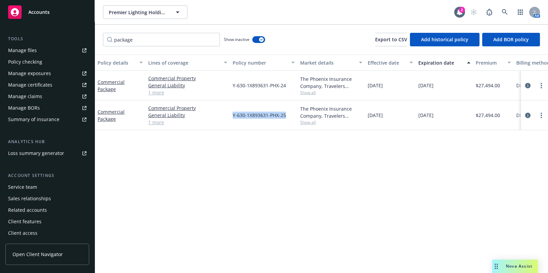
click at [37, 82] on div "Manage certificates" at bounding box center [30, 84] width 44 height 11
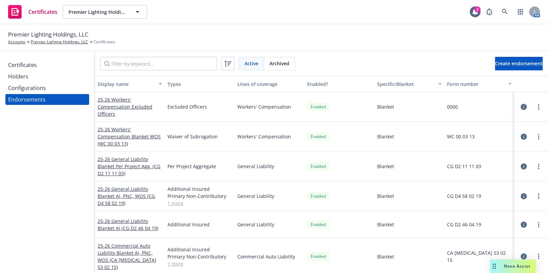
click at [53, 97] on div "Endorsements" at bounding box center [47, 99] width 78 height 11
click at [495, 68] on button "Create endorsement" at bounding box center [519, 64] width 48 height 14
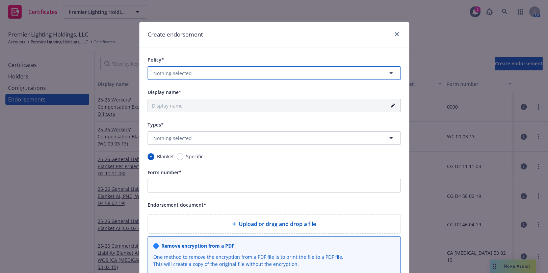
click at [176, 72] on span "Nothing selected" at bounding box center [172, 73] width 39 height 7
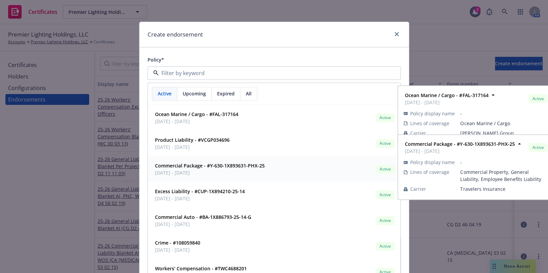
click at [183, 168] on strong "Commercial Package - #Y-630-1X893631-PHX-25" at bounding box center [210, 165] width 110 height 6
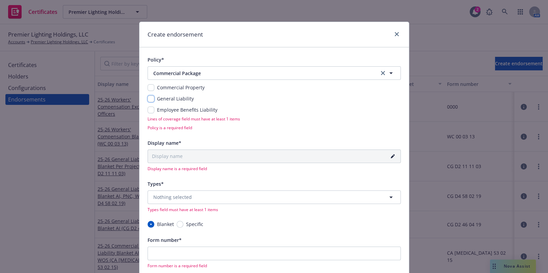
click at [150, 97] on input "checkbox" at bounding box center [151, 98] width 7 height 7
checkbox input "true"
type input "25-26 General Liability Blanket"
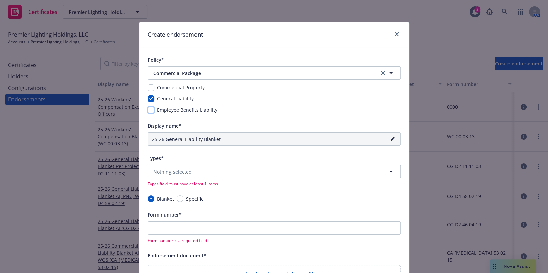
click at [148, 110] on input "checkbox" at bounding box center [151, 109] width 7 height 7
checkbox input "true"
type input "25-26 General Liability, Employee Benefits Liability Blanket"
click at [148, 84] on input "checkbox" at bounding box center [151, 87] width 7 height 7
checkbox input "true"
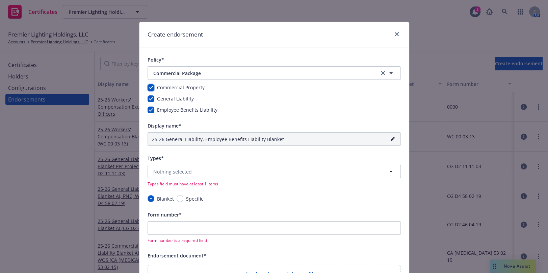
type input "25-26 Commercial Property, General Liability, Employee Benefits Liability Blank…"
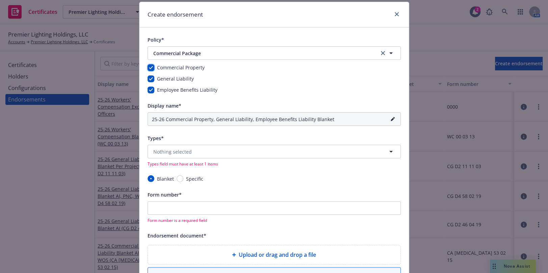
scroll to position [30, 0]
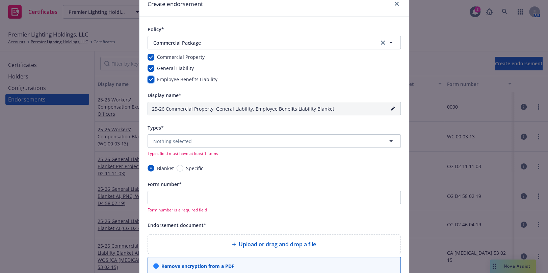
click at [148, 77] on input "checkbox" at bounding box center [151, 79] width 7 height 7
checkbox input "false"
type input "25-26 Commercial Property, General Liability Blanket"
click at [151, 57] on input "checkbox" at bounding box center [151, 57] width 7 height 7
checkbox input "false"
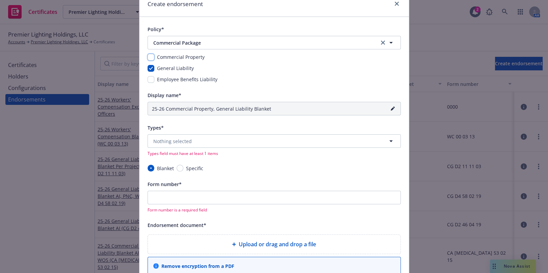
type input "25-26 General Liability Blanket"
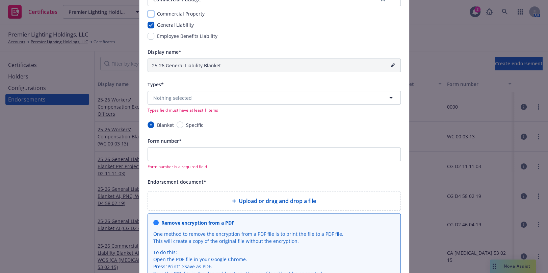
scroll to position [92, 0]
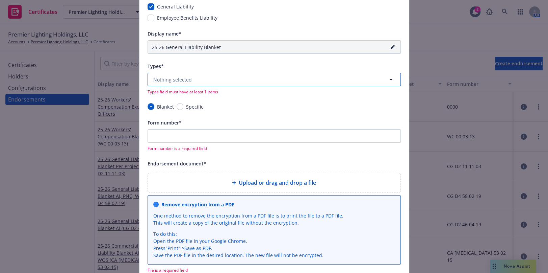
click at [174, 80] on span "Nothing selected" at bounding box center [172, 79] width 39 height 7
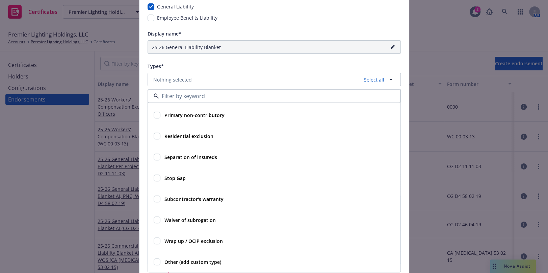
scroll to position [215, 0]
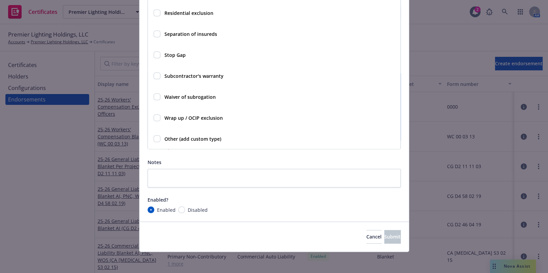
click at [154, 142] on div at bounding box center [157, 139] width 7 height 8
checkbox input "true"
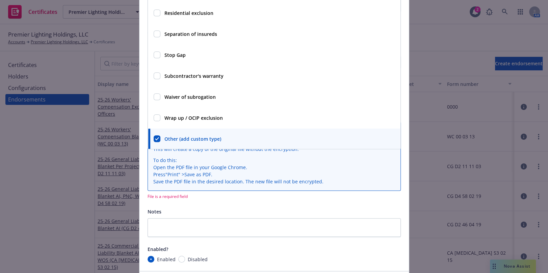
click at [193, 172] on li "Press " Print " > Save as PDF." at bounding box center [274, 174] width 242 height 7
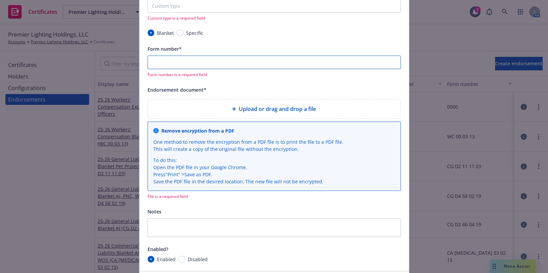
click at [164, 61] on input "Form number*" at bounding box center [274, 62] width 253 height 14
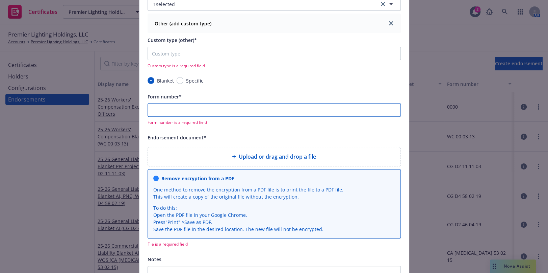
scroll to position [123, 0]
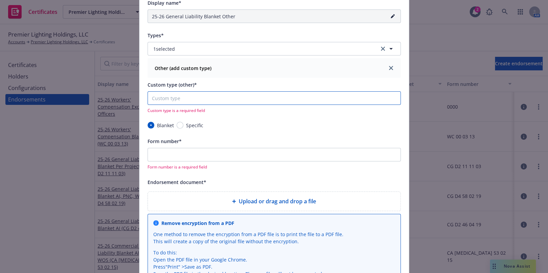
click at [177, 98] on input "Custom type (other)*" at bounding box center [274, 98] width 253 height 14
type input "25-26 General Liability Blanket S"
type input "S"
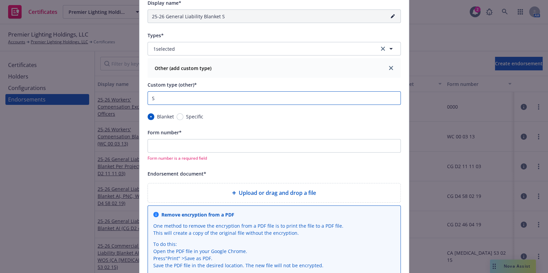
type input "25-26 General Liability Blanket Sc"
type input "Sch"
type input "25-26 General Liability Blanket Schh"
type input "Schh"
type input "25-26 General Liability Blanket Schhe"
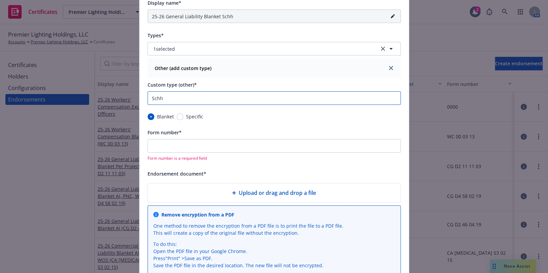
type input "Schhe"
type input "25-26 General Liability Blanket Schh"
type input "Schh"
type input "25-26 General Liability Blanket Sch"
type input "Sch"
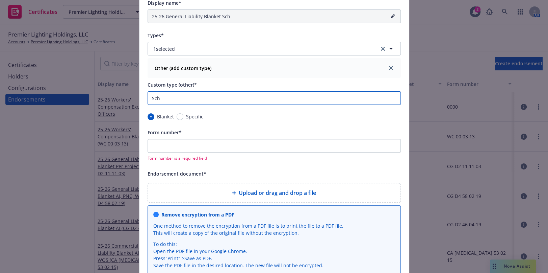
type input "25-26 General Liability Blanket Sche"
type input "Sche"
type input "25-26 General Liability Blanket Sched"
type input "Schedu"
type input "25-26 General Liability Blanket Schedul"
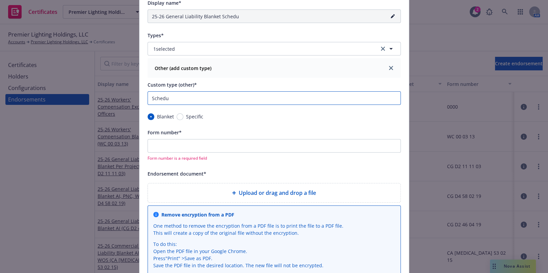
type input "Schedul"
type input "25-26 General Liability Blanket Schedule"
type input "Schedule"
type input "25-26 General Liability Blanket Schedule"
type input "Schedule"
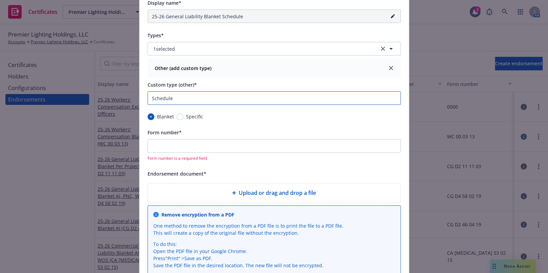
type input "25-26 General Liability Blanket Schedule o"
type input "Schedule o"
type input "25-26 General Liability Blanket Schedule of"
type input "Schedule of"
type input "25-26 General Liability Blanket Schedule of"
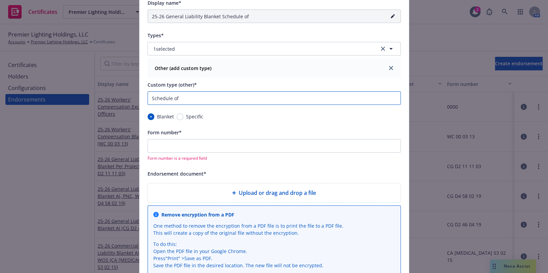
type input "Schedule of"
type input "25-26 General Liability Blanket Schedule of F"
type input "Schedule of F"
type input "25-26 General Liability Blanket Schedule of Fo"
type input "Schedule of Fo"
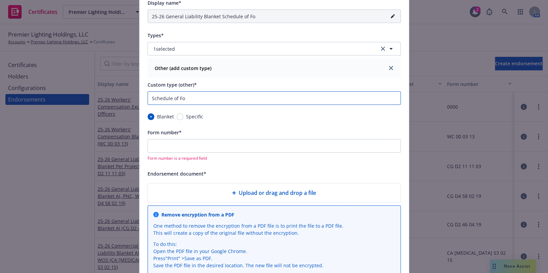
type input "25-26 General Liability Blanket Schedule of For"
type input "Schedule of Form"
type input "25-26 General Liability Blanket Schedule of Forms"
type input "Schedule of Forms"
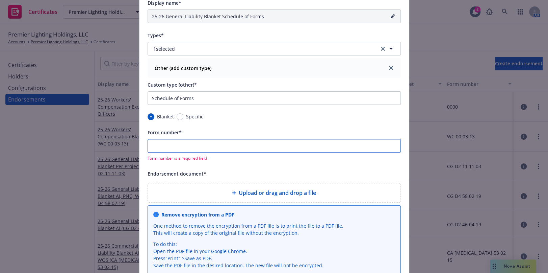
type input "25-26 General Liability Blanket Schedule of Forms (n)"
type input "n"
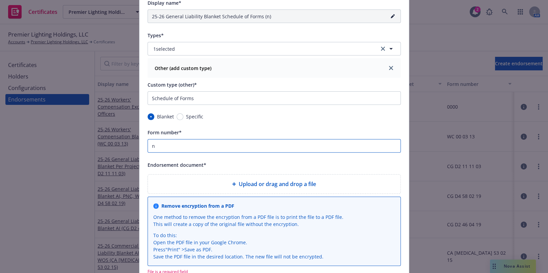
type input "25-26 General Liability Blanket Schedule of Forms (na)"
type input "na"
type input "25-26 General Liability Blanket Schedule of Forms (n)"
type input "n"
type input "25-26 General Liability Blanket Schedule of Forms (n/)"
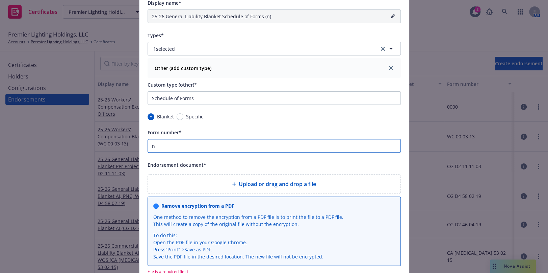
type input "n/"
type input "25-26 General Liability Blanket Schedule of Forms (n/a)"
type input "n/a"
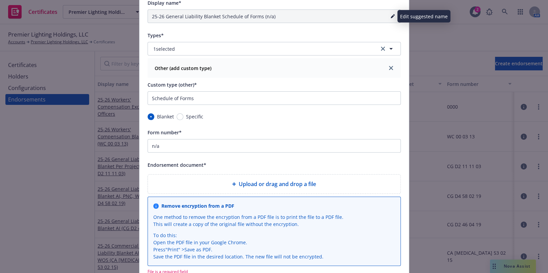
click at [389, 16] on link "pencil" at bounding box center [393, 16] width 8 height 8
drag, startPoint x: 258, startPoint y: 16, endPoint x: 338, endPoint y: 9, distance: 80.4
click at [341, 9] on input "25-26 General Liability Blanket Schedule of Forms (n/a)" at bounding box center [274, 16] width 253 height 14
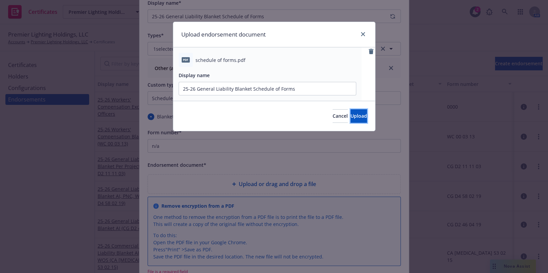
click at [351, 111] on button "Upload" at bounding box center [359, 116] width 17 height 14
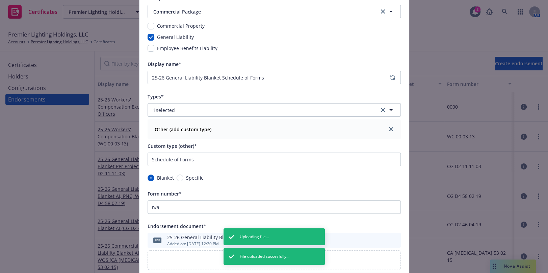
scroll to position [61, 0]
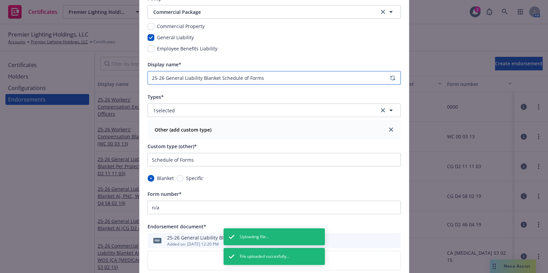
drag, startPoint x: 218, startPoint y: 79, endPoint x: 199, endPoint y: 77, distance: 18.3
click at [199, 77] on input "25-26 General Liability Blanket Schedule of Forms" at bounding box center [274, 78] width 253 height 14
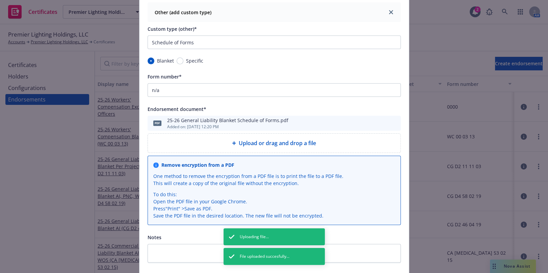
scroll to position [253, 0]
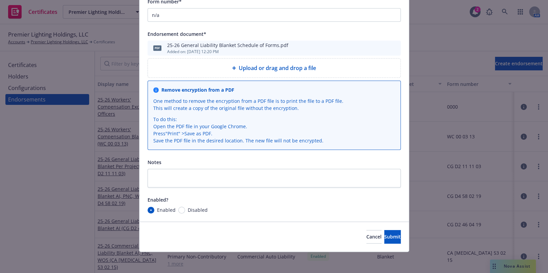
type input "25-26 General Liability Schedule of Forms"
click at [375, 226] on div "Cancel Submit" at bounding box center [274, 236] width 270 height 30
click at [384, 235] on span "Submit" at bounding box center [392, 236] width 17 height 6
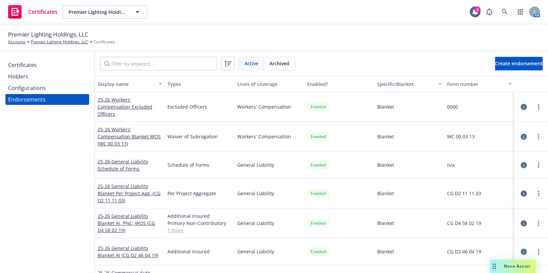
click at [48, 64] on div "Certificates" at bounding box center [47, 64] width 78 height 11
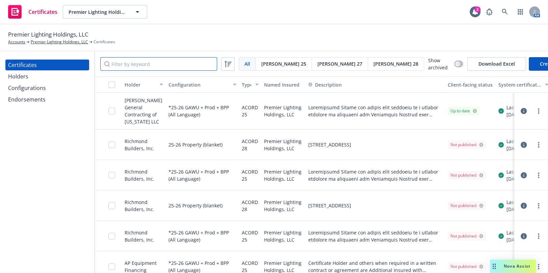
click at [152, 61] on input "Filter by keyword" at bounding box center [158, 64] width 117 height 14
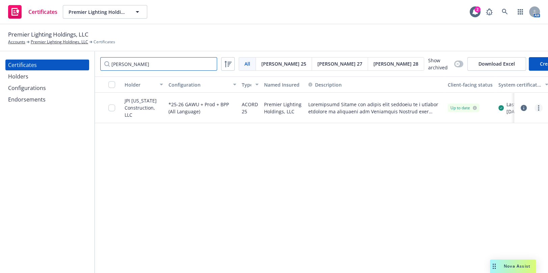
type input "jefferson westch"
click at [536, 106] on link "more" at bounding box center [539, 108] width 8 height 8
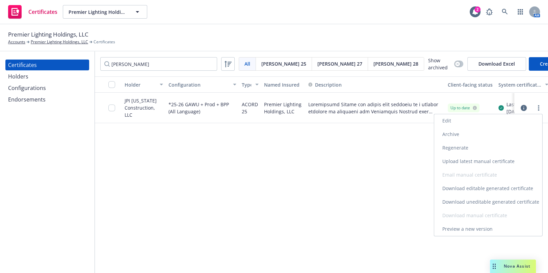
click at [463, 120] on link "Edit" at bounding box center [488, 121] width 108 height 14
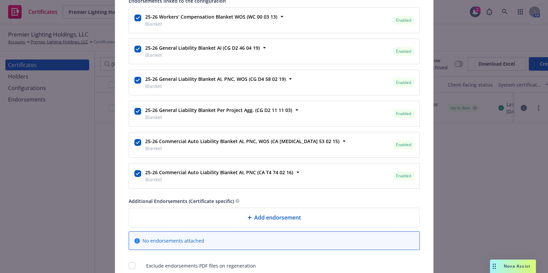
scroll to position [623, 0]
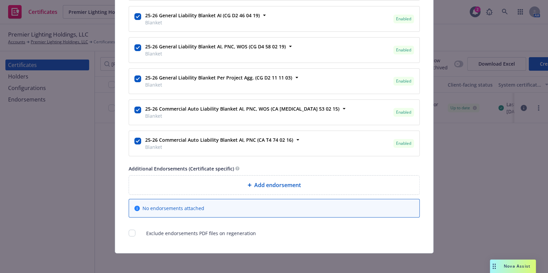
click at [268, 184] on span "Add endorsement" at bounding box center [277, 185] width 47 height 8
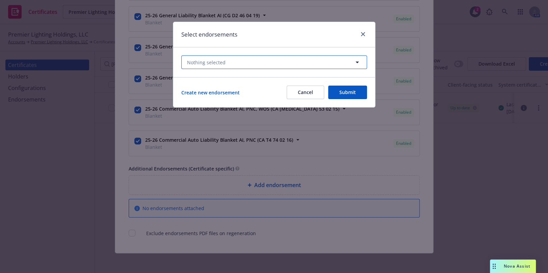
click at [227, 58] on button "Nothing selected" at bounding box center [274, 62] width 186 height 14
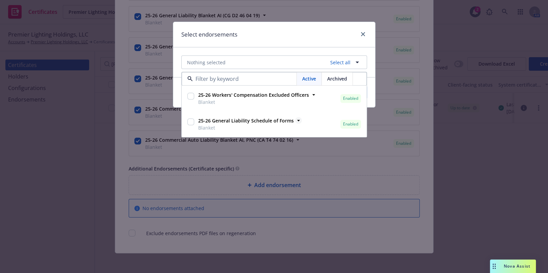
click at [247, 121] on strong "25-26 General Liability Schedule of Forms" at bounding box center [246, 121] width 96 height 6
checkbox input "true"
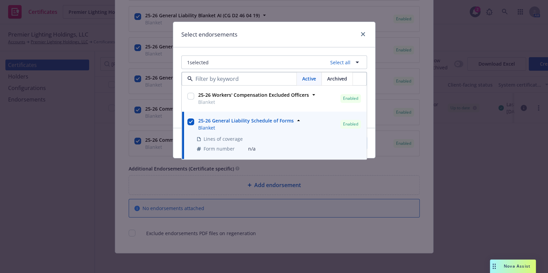
click at [288, 32] on div "Select endorsements" at bounding box center [274, 34] width 202 height 25
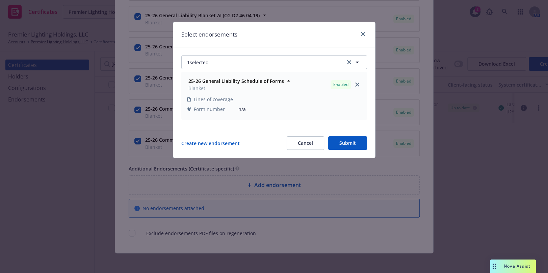
drag, startPoint x: 339, startPoint y: 142, endPoint x: 354, endPoint y: 155, distance: 19.6
click at [340, 142] on button "Submit" at bounding box center [347, 143] width 39 height 14
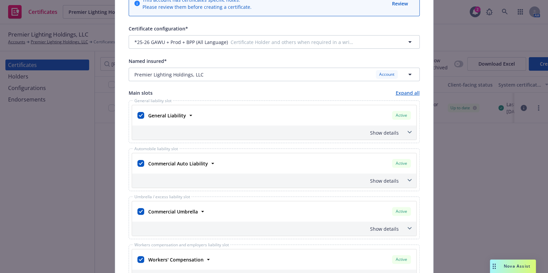
scroll to position [0, 0]
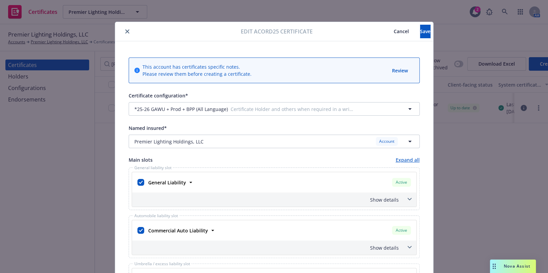
drag, startPoint x: 351, startPoint y: 174, endPoint x: 409, endPoint y: 41, distance: 144.3
click at [420, 34] on span "Save" at bounding box center [425, 31] width 10 height 6
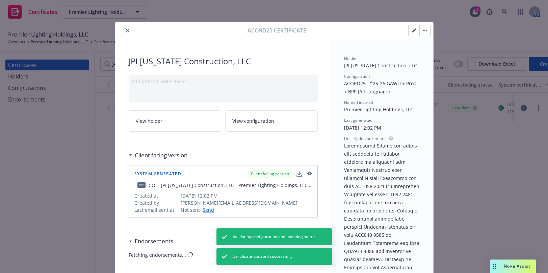
drag, startPoint x: 126, startPoint y: 29, endPoint x: 135, endPoint y: 34, distance: 10.3
click at [127, 29] on button "close" at bounding box center [127, 30] width 8 height 8
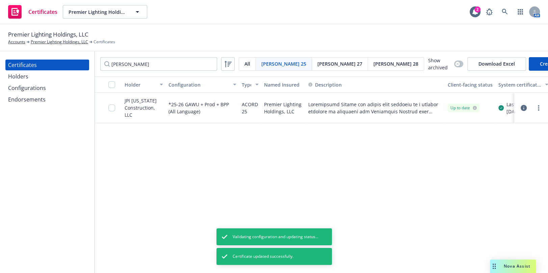
click at [534, 106] on div at bounding box center [531, 108] width 23 height 8
click at [540, 104] on link "more" at bounding box center [539, 108] width 8 height 8
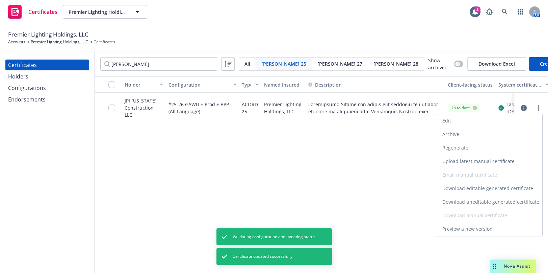
click at [453, 150] on link "Regenerate" at bounding box center [488, 148] width 108 height 14
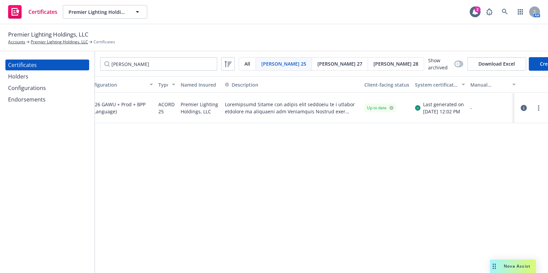
drag, startPoint x: 421, startPoint y: 122, endPoint x: 467, endPoint y: 123, distance: 45.9
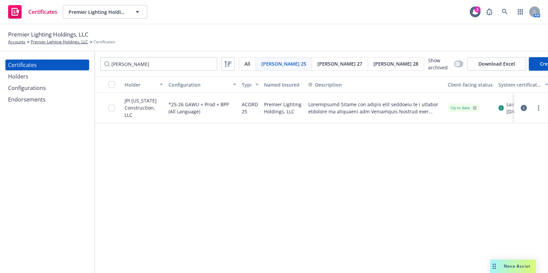
drag, startPoint x: 468, startPoint y: 114, endPoint x: 402, endPoint y: 109, distance: 65.7
click at [525, 105] on icon "button" at bounding box center [524, 108] width 6 height 6
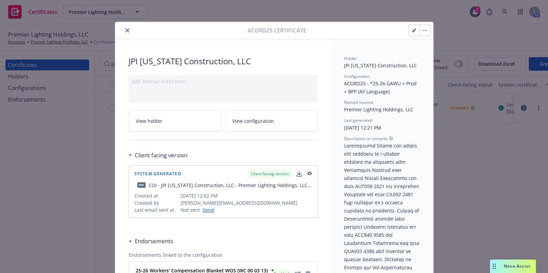
click at [125, 28] on icon "close" at bounding box center [127, 30] width 4 height 4
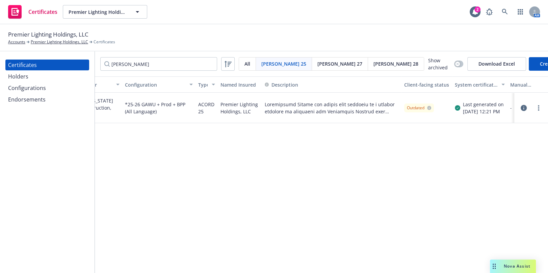
scroll to position [0, 87]
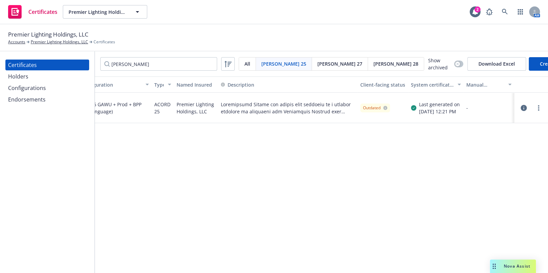
drag, startPoint x: 312, startPoint y: 90, endPoint x: 390, endPoint y: 90, distance: 78.4
click at [537, 107] on link "more" at bounding box center [539, 108] width 8 height 8
click at [465, 203] on link "Download uneditable generated certificate" at bounding box center [488, 202] width 108 height 14
drag, startPoint x: 95, startPoint y: 98, endPoint x: 111, endPoint y: 112, distance: 21.3
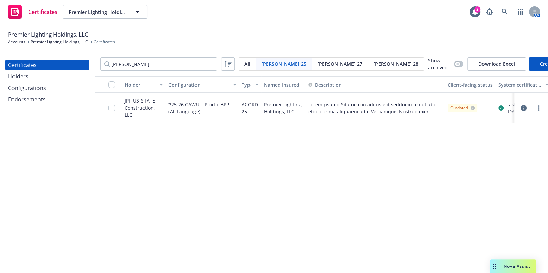
drag, startPoint x: 151, startPoint y: 105, endPoint x: 98, endPoint y: 109, distance: 53.2
click at [114, 104] on input "checkbox" at bounding box center [111, 107] width 7 height 7
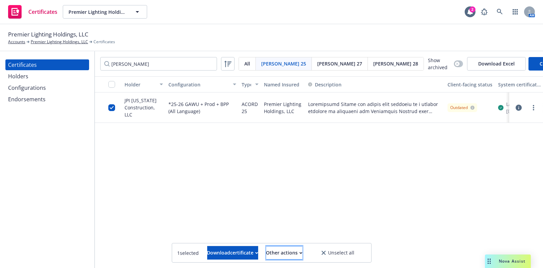
click at [295, 253] on div "Other actions" at bounding box center [284, 253] width 36 height 13
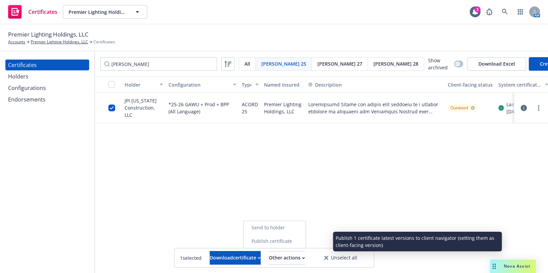
click at [290, 240] on link "Publish certificate" at bounding box center [275, 241] width 62 height 14
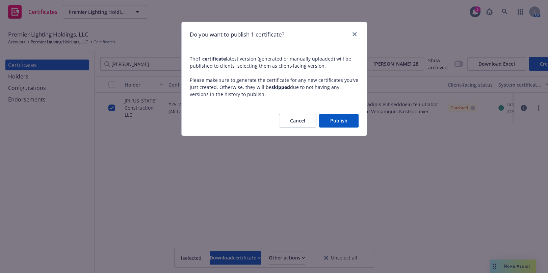
click at [329, 116] on button "Publish" at bounding box center [339, 121] width 40 height 14
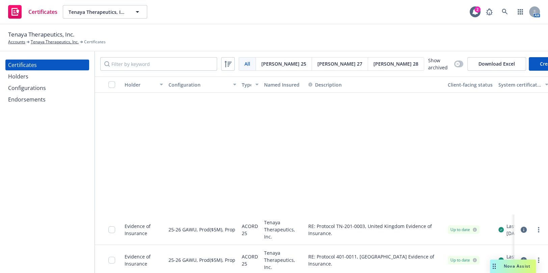
scroll to position [215, 0]
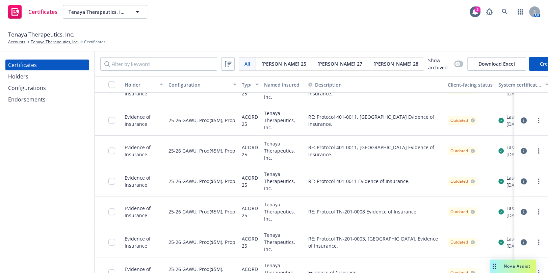
scroll to position [184, 0]
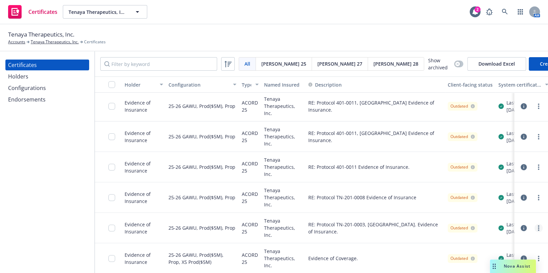
click at [535, 226] on link "more" at bounding box center [539, 228] width 8 height 8
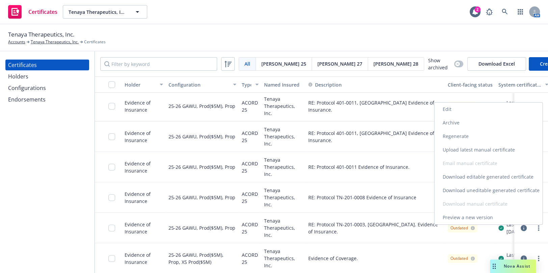
click at [477, 212] on link "Preview a new version" at bounding box center [489, 217] width 108 height 14
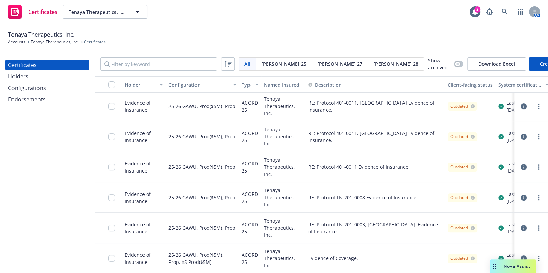
click at [44, 94] on div "Endorsements" at bounding box center [26, 99] width 37 height 11
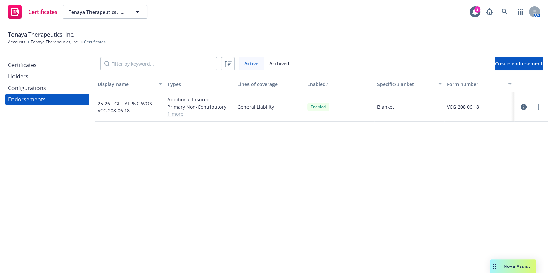
click at [45, 90] on div "Configurations" at bounding box center [27, 87] width 38 height 11
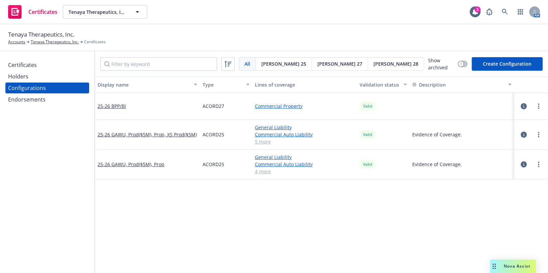
click at [317, 63] on span "[PERSON_NAME] 27" at bounding box center [339, 63] width 45 height 7
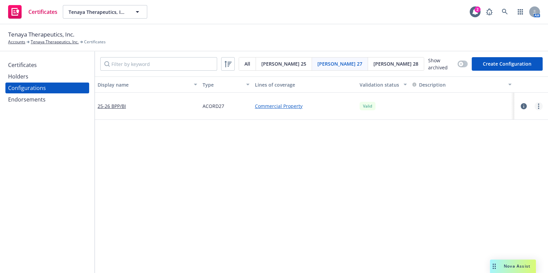
click at [538, 105] on icon "more" at bounding box center [538, 105] width 1 height 5
click at [482, 119] on link "Edit" at bounding box center [500, 119] width 74 height 14
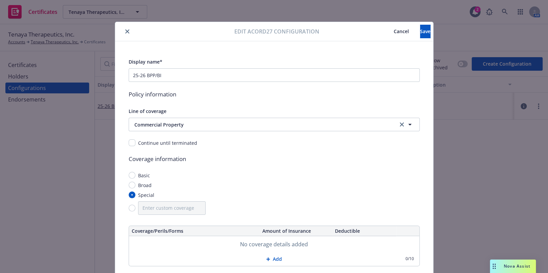
click at [383, 28] on button "Cancel" at bounding box center [401, 32] width 37 height 14
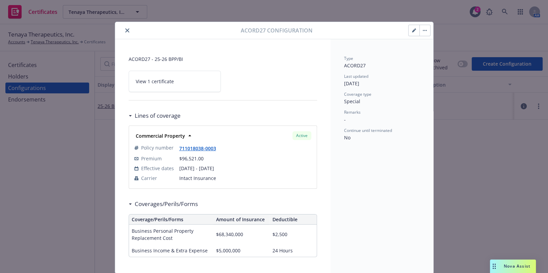
click at [410, 27] on button "button" at bounding box center [414, 30] width 11 height 11
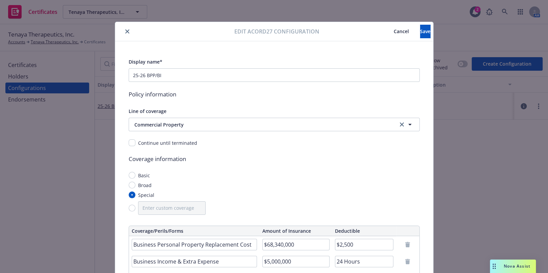
click at [128, 30] on button "close" at bounding box center [127, 31] width 8 height 8
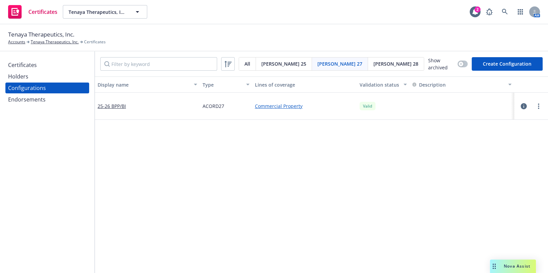
click at [30, 67] on div "Certificates" at bounding box center [22, 64] width 29 height 11
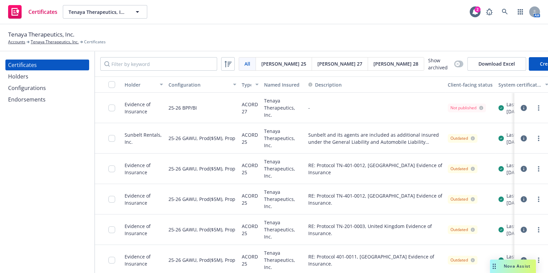
click at [317, 64] on span "[PERSON_NAME] 27" at bounding box center [339, 63] width 45 height 7
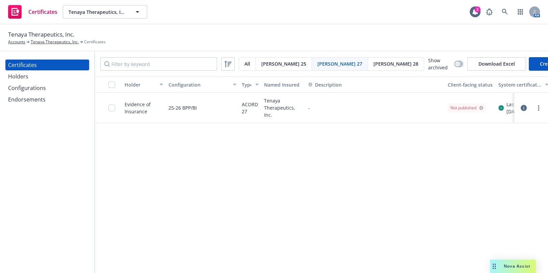
select select "ACORD27"
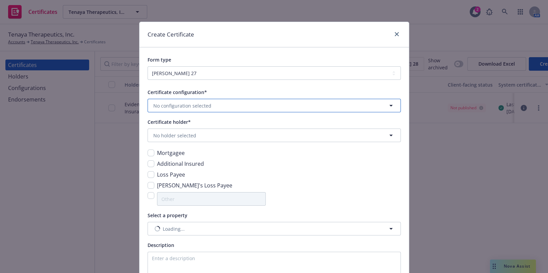
click at [202, 105] on span "No configuration selected" at bounding box center [182, 105] width 58 height 7
click at [192, 129] on div "25-26 BPP/BI ACORD27 Valid" at bounding box center [274, 128] width 244 height 17
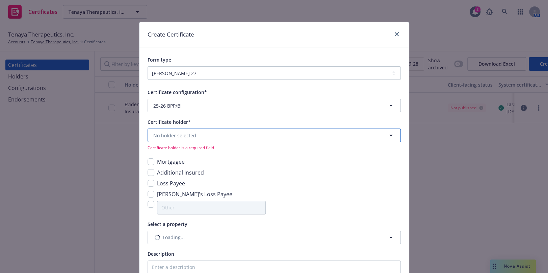
click at [169, 132] on span "No holder selected" at bounding box center [174, 135] width 43 height 7
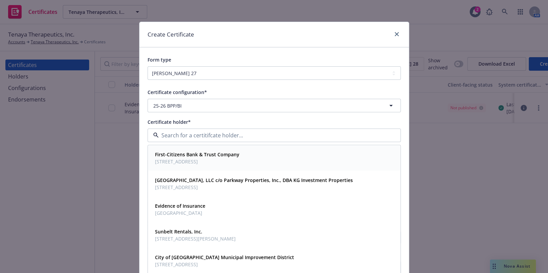
click at [215, 152] on strong "First-Citizens Bank & Trust Company" at bounding box center [197, 154] width 84 height 6
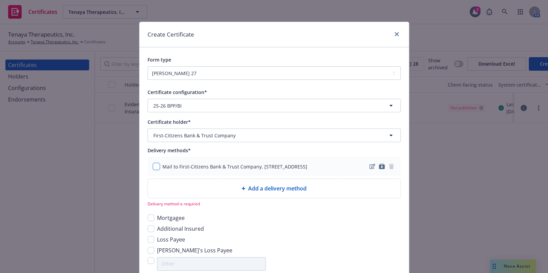
click at [155, 170] on input "checkbox" at bounding box center [156, 166] width 7 height 7
checkbox input "true"
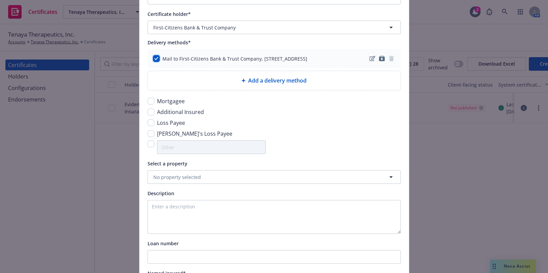
scroll to position [123, 0]
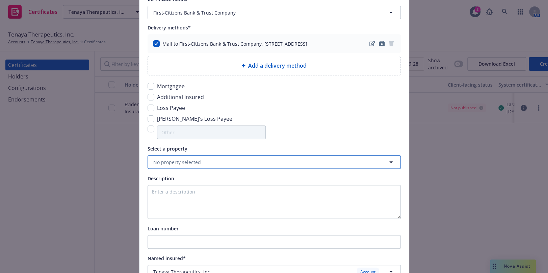
click at [177, 169] on button "No property selected" at bounding box center [274, 162] width 253 height 14
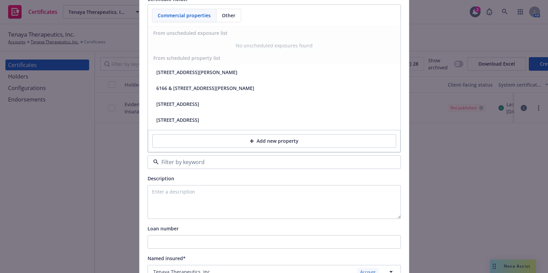
click at [188, 166] on input at bounding box center [273, 162] width 228 height 8
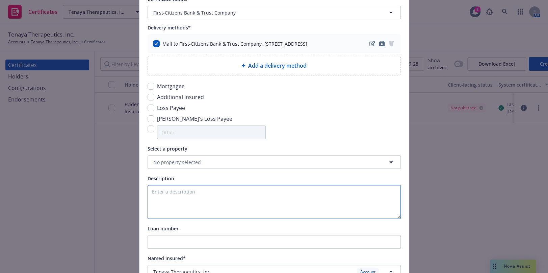
click at [162, 206] on textarea at bounding box center [274, 202] width 253 height 34
paste textarea "[STREET_ADDRESS]"
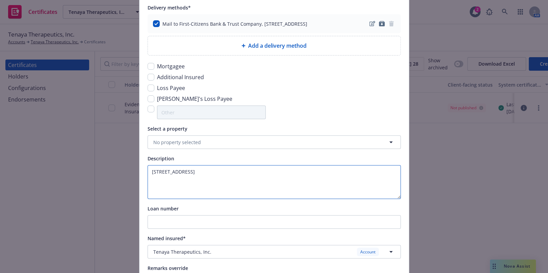
scroll to position [153, 0]
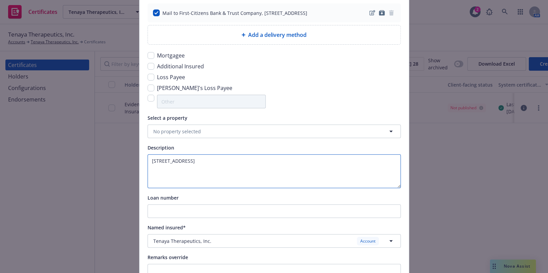
drag, startPoint x: 285, startPoint y: 189, endPoint x: 7, endPoint y: 147, distance: 281.5
click at [9, 148] on div "Create Certificate Form type [PERSON_NAME] 25 [PERSON_NAME] 27 [PERSON_NAME] 28…" at bounding box center [274, 136] width 548 height 273
drag, startPoint x: 305, startPoint y: 175, endPoint x: 0, endPoint y: 138, distance: 307.3
click at [0, 139] on html "Certificates Tenaya Therapeutics, Inc. Tenaya Therapeutics, Inc. 2 AM Tenaya Th…" at bounding box center [274, 136] width 548 height 273
paste textarea "[STREET_ADDRESS] [STREET_ADDRESS]"
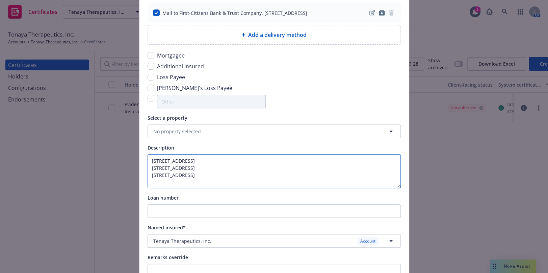
type textarea "[STREET_ADDRESS] [STREET_ADDRESS] [STREET_ADDRESS]"
click at [148, 91] on input "checkbox" at bounding box center [151, 87] width 7 height 7
checkbox input "true"
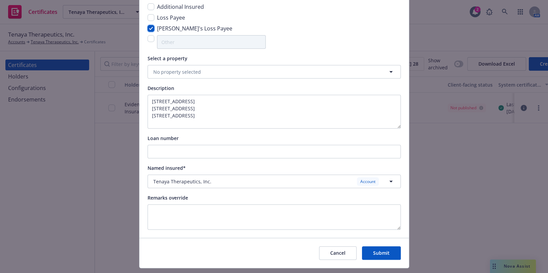
scroll to position [235, 0]
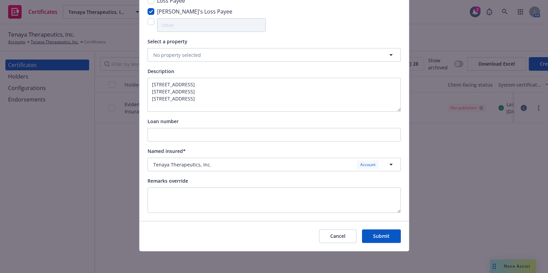
click at [378, 239] on button "Submit" at bounding box center [381, 236] width 39 height 14
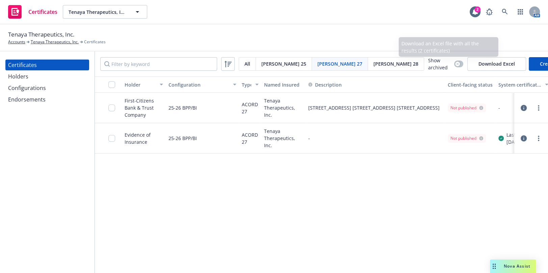
select select "ACORD27"
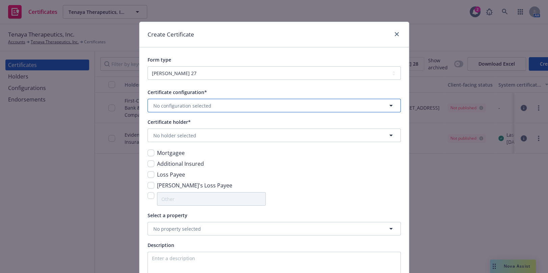
click at [184, 107] on span "No configuration selected" at bounding box center [182, 105] width 58 height 7
click at [183, 130] on div "25-26 BPP/BI ACORD27 Valid" at bounding box center [274, 128] width 244 height 17
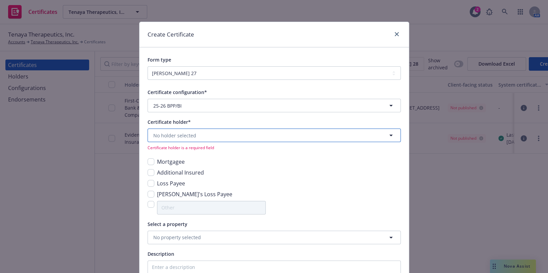
click at [189, 132] on span "No holder selected" at bounding box center [174, 135] width 43 height 7
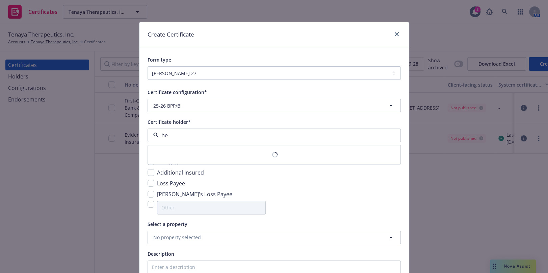
type input "h"
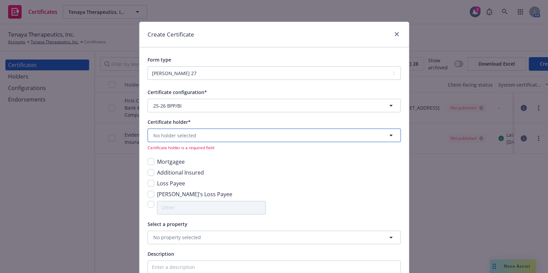
click at [177, 135] on span "No holder selected" at bounding box center [174, 135] width 43 height 7
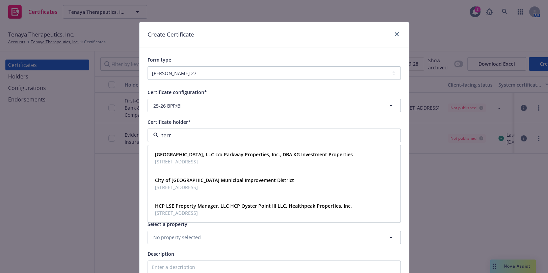
type input "terre"
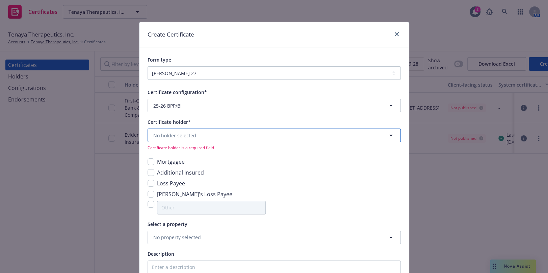
click at [182, 136] on span "No holder selected" at bounding box center [174, 135] width 43 height 7
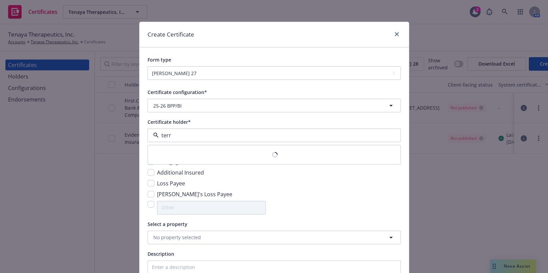
type input "terre"
click at [395, 35] on icon "close" at bounding box center [397, 34] width 4 height 4
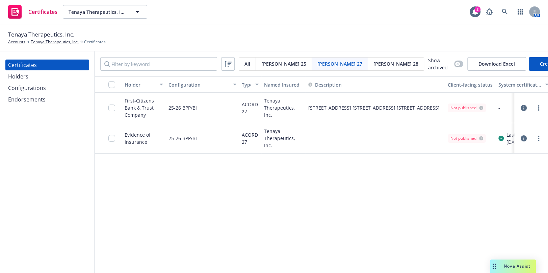
click at [52, 75] on div "Holders" at bounding box center [47, 76] width 78 height 11
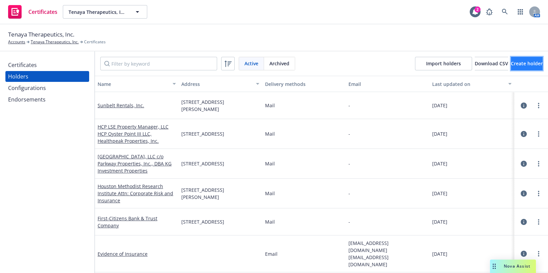
click at [511, 58] on button "Create holder" at bounding box center [527, 64] width 32 height 14
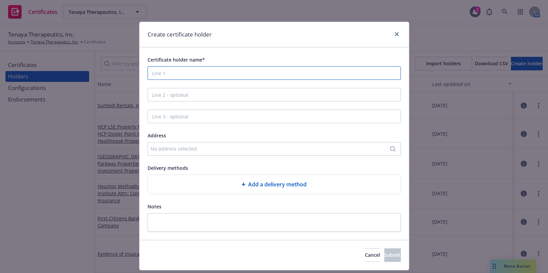
click at [203, 71] on input "Certificate holder name*" at bounding box center [274, 73] width 253 height 14
paste input "Healthpeak Properties, Inc."
drag, startPoint x: 156, startPoint y: 73, endPoint x: 92, endPoint y: 66, distance: 65.2
click at [92, 66] on div "Create certificate holder Certificate holder name* Healthpeak Properties, Inc. …" at bounding box center [274, 136] width 548 height 273
click at [206, 75] on input "Healthpeak Properties, Inc." at bounding box center [274, 73] width 253 height 14
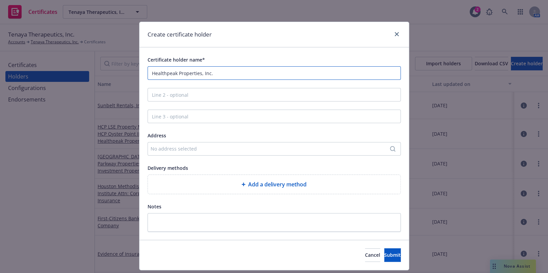
click at [217, 75] on input "Healthpeak Properties, Inc." at bounding box center [274, 73] width 253 height 14
type input "Healthpeak Properties, Inc."
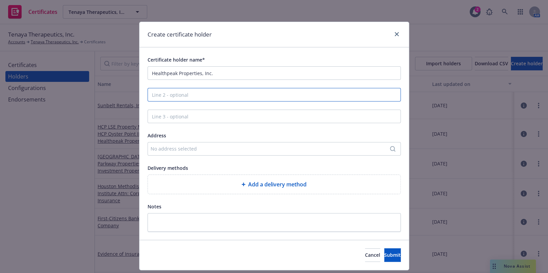
click at [182, 100] on input "Line 2 - optional" at bounding box center [274, 95] width 253 height 14
paste input "it subsidiaries and its affiliates, and CBRE, Inc."
type input "it subsidiaries and its affiliates, and CBRE, Inc."
click at [172, 146] on div "No address selected" at bounding box center [271, 148] width 240 height 7
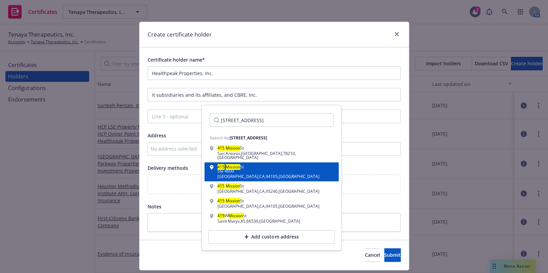
type input "[STREET_ADDRESS]"
click at [247, 169] on div "Ste 4600" at bounding box center [269, 171] width 102 height 4
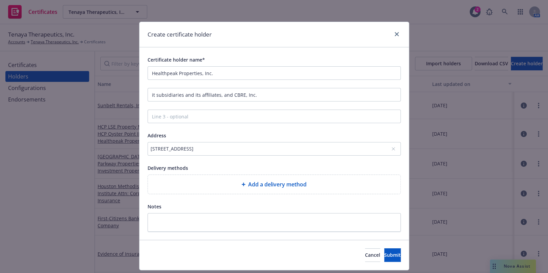
click at [201, 184] on div "Add a delivery method" at bounding box center [274, 184] width 242 height 8
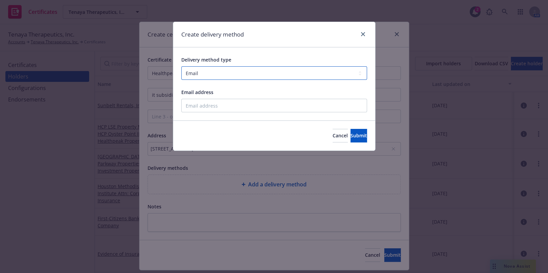
click at [203, 75] on select "Select delivery method type Email Mail Fax Upload to Compliance Website" at bounding box center [274, 73] width 186 height 14
select select "UPLOAD_TO_COMPLIANCE_WEBSITE"
click at [181, 66] on select "Select delivery method type Email Mail Fax Upload to Compliance Website" at bounding box center [274, 73] width 186 height 14
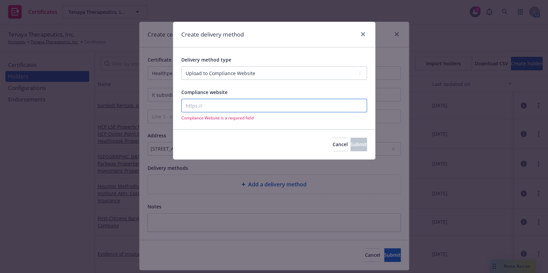
click at [210, 104] on input "Compliance website" at bounding box center [274, 106] width 186 height 14
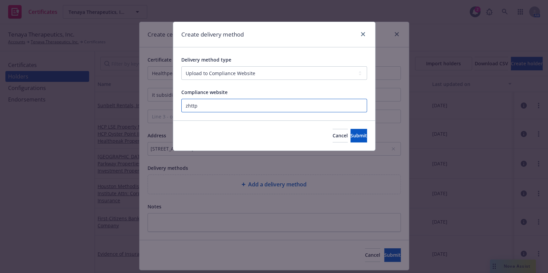
paste input "[URL][DOMAIN_NAME]"
type input "[URL][DOMAIN_NAME]"
click at [360, 135] on button "Submit" at bounding box center [359, 136] width 17 height 14
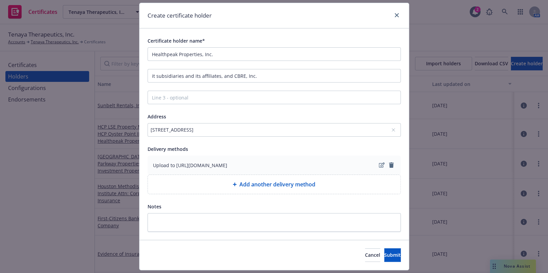
scroll to position [37, 0]
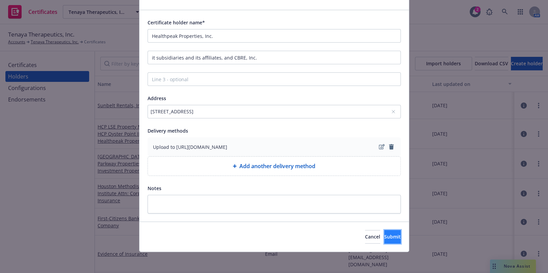
click at [384, 237] on span "Submit" at bounding box center [392, 236] width 17 height 6
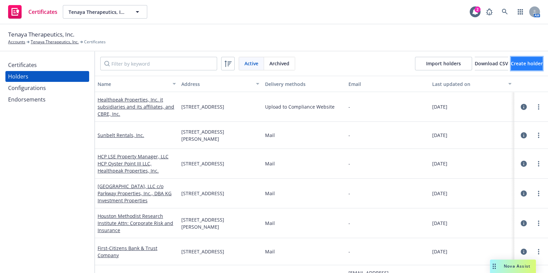
click at [511, 62] on span "Create holder" at bounding box center [527, 63] width 32 height 6
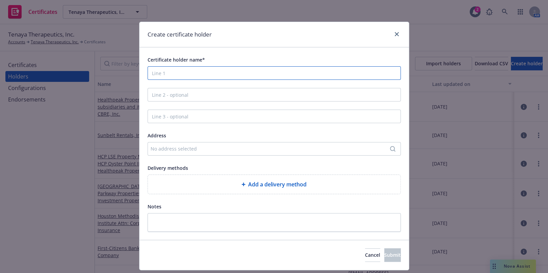
click at [214, 74] on input "Certificate holder name*" at bounding box center [274, 73] width 253 height 14
paste input "Terreno Realty Corporation_1202"
type input "Terreno Realty Corporation_1202"
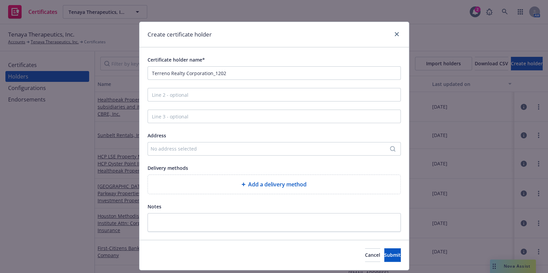
click at [164, 146] on div "No address selected" at bounding box center [271, 148] width 240 height 7
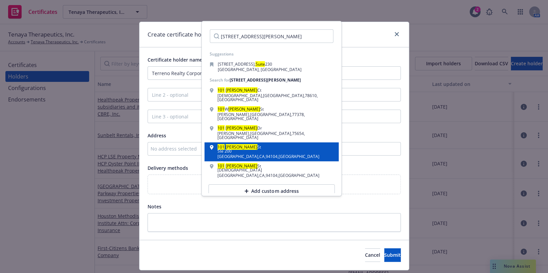
type input "[STREET_ADDRESS][PERSON_NAME]"
click at [229, 149] on div "Ste 200" at bounding box center [269, 151] width 102 height 4
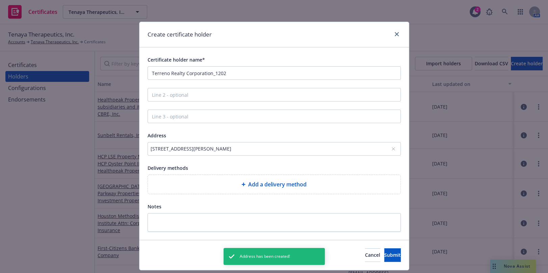
click at [242, 181] on div "Add a delivery method" at bounding box center [274, 184] width 242 height 8
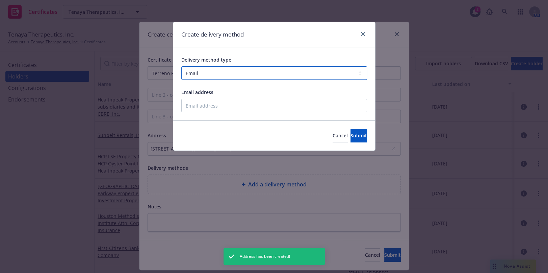
drag, startPoint x: 227, startPoint y: 72, endPoint x: 223, endPoint y: 79, distance: 8.6
click at [227, 72] on select "Select delivery method type Email Mail Fax Upload to Compliance Website" at bounding box center [274, 73] width 186 height 14
select select "UPLOAD_TO_COMPLIANCE_WEBSITE"
click at [181, 66] on select "Select delivery method type Email Mail Fax Upload to Compliance Website" at bounding box center [274, 73] width 186 height 14
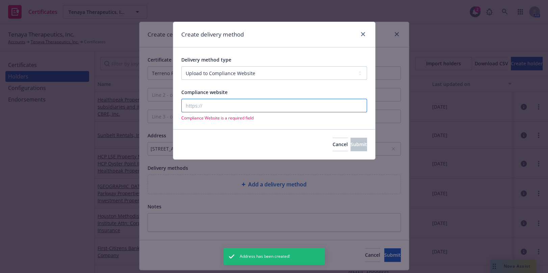
click at [196, 106] on input "Compliance website" at bounding box center [274, 106] width 186 height 14
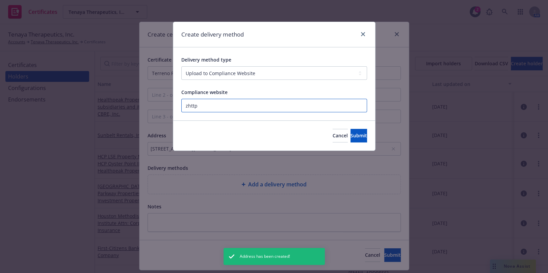
paste input "[URL][DOMAIN_NAME]"
type input "[URL][DOMAIN_NAME]"
drag, startPoint x: 341, startPoint y: 137, endPoint x: 362, endPoint y: 195, distance: 61.2
click at [351, 139] on button "Submit" at bounding box center [359, 136] width 17 height 14
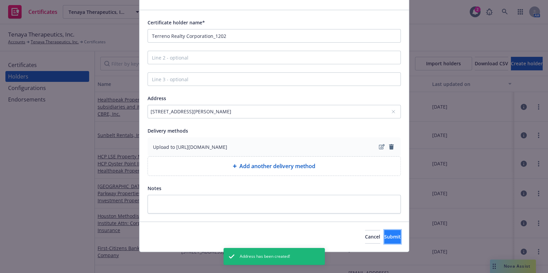
click at [384, 238] on span "Submit" at bounding box center [392, 236] width 17 height 6
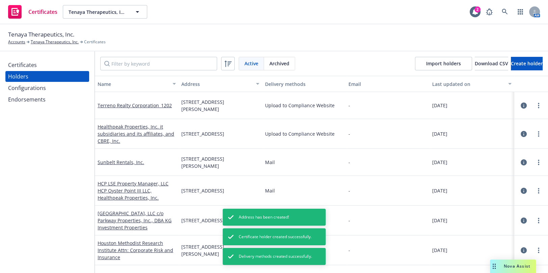
click at [25, 67] on div "Certificates" at bounding box center [22, 64] width 29 height 11
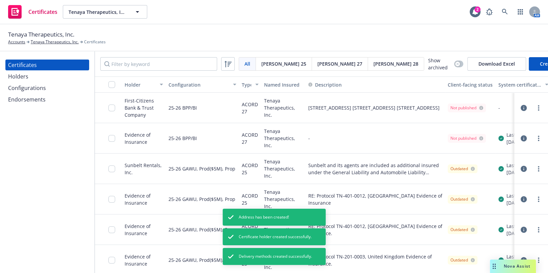
drag, startPoint x: 297, startPoint y: 58, endPoint x: 301, endPoint y: 61, distance: 4.1
click at [312, 59] on div "[PERSON_NAME] 27" at bounding box center [340, 63] width 56 height 13
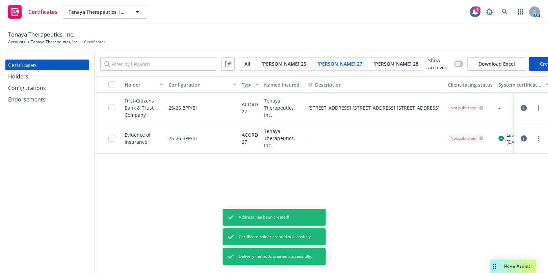
select select "ACORD27"
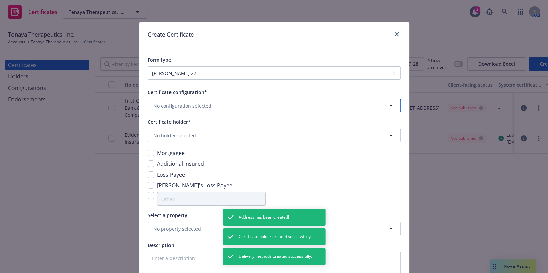
click at [166, 105] on span "No configuration selected" at bounding box center [182, 105] width 58 height 7
click at [168, 133] on span "ACORD27" at bounding box center [169, 131] width 29 height 7
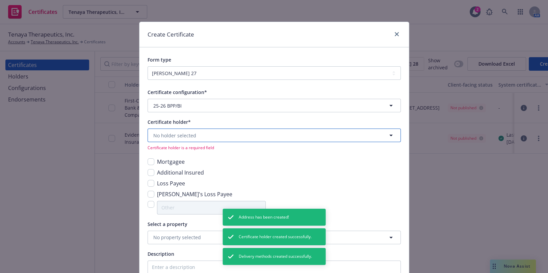
click at [182, 138] on span "No holder selected" at bounding box center [174, 135] width 43 height 7
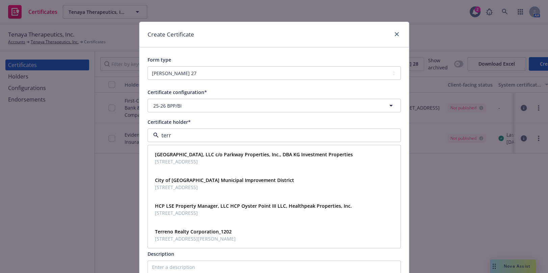
type input "terre"
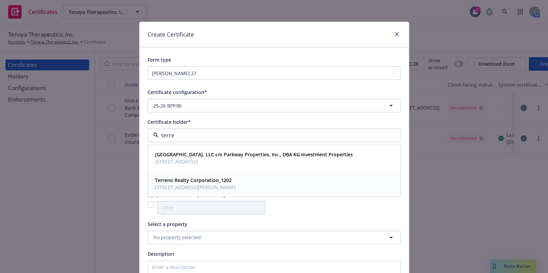
click at [190, 186] on span "[STREET_ADDRESS][PERSON_NAME]" at bounding box center [195, 187] width 81 height 7
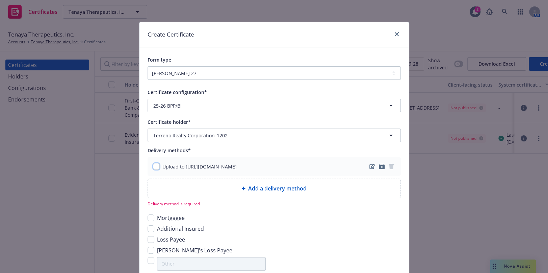
click at [153, 169] on input "checkbox" at bounding box center [156, 166] width 7 height 7
checkbox input "true"
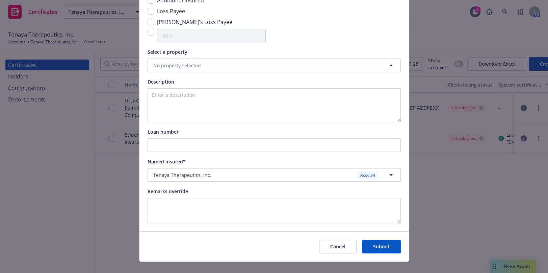
scroll to position [229, 0]
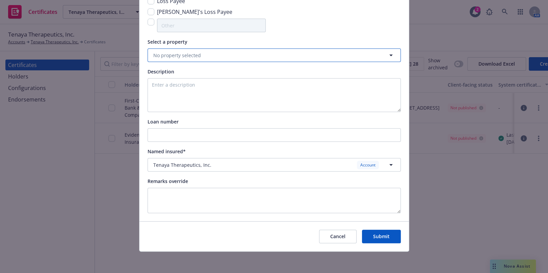
click at [180, 58] on span "No property selected" at bounding box center [177, 55] width 48 height 7
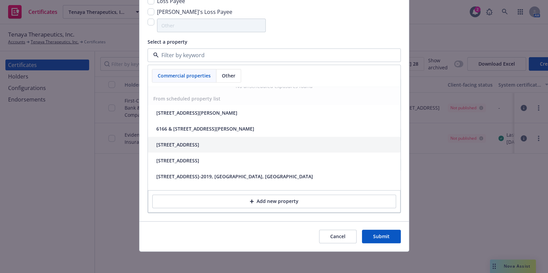
scroll to position [29, 0]
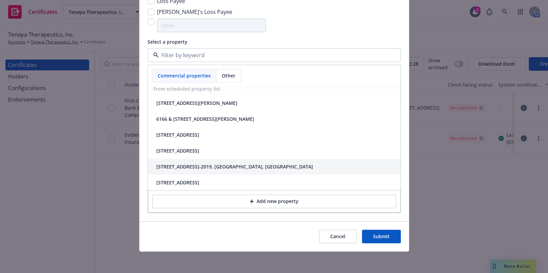
click at [185, 170] on div "[STREET_ADDRESS]-2019, [GEOGRAPHIC_DATA], [GEOGRAPHIC_DATA]" at bounding box center [274, 167] width 253 height 16
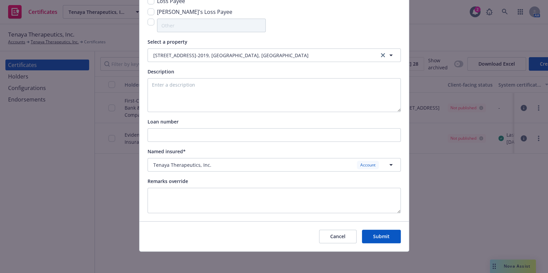
click at [376, 234] on button "Submit" at bounding box center [381, 236] width 39 height 14
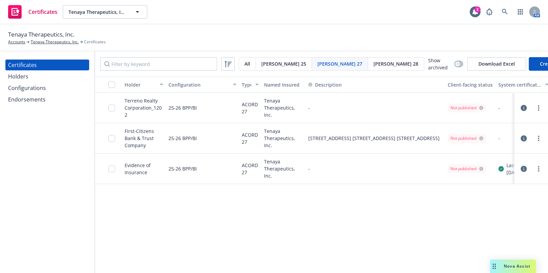
select select "ACORD27"
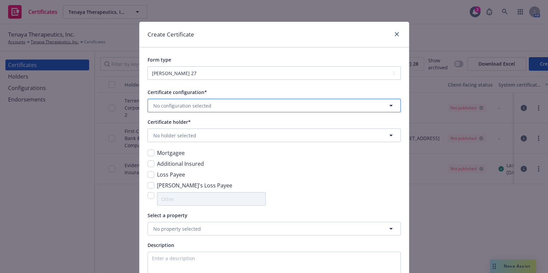
click at [199, 103] on span "No configuration selected" at bounding box center [182, 105] width 58 height 7
click at [188, 128] on div "25-26 BPP/BI ACORD27 Valid" at bounding box center [274, 128] width 244 height 17
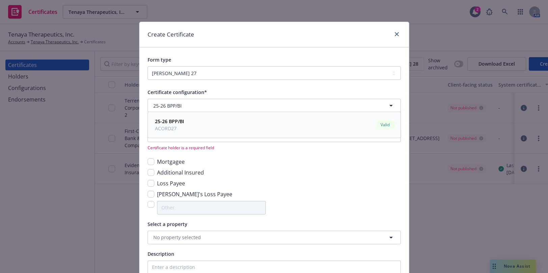
click at [177, 139] on div "Certificate configuration* [object Object] 25-26 BPP/BI 25-26 BPP/BI ACORD27 Va…" at bounding box center [274, 241] width 253 height 307
click at [176, 138] on span "No holder selected" at bounding box center [174, 135] width 43 height 7
type input "hea"
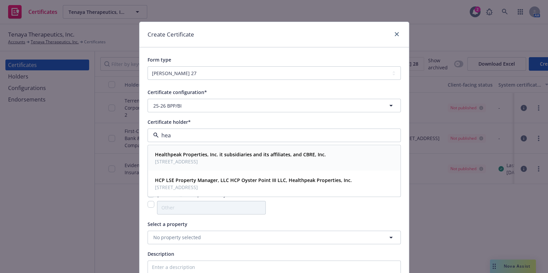
click at [200, 158] on span "[STREET_ADDRESS]" at bounding box center [240, 161] width 171 height 7
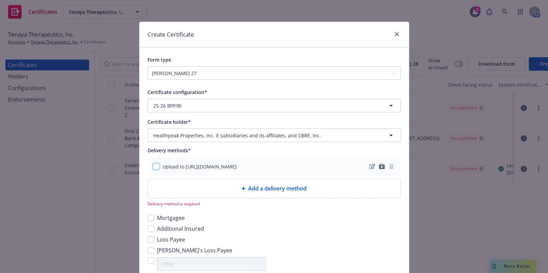
click at [155, 165] on input "checkbox" at bounding box center [156, 166] width 7 height 7
checkbox input "true"
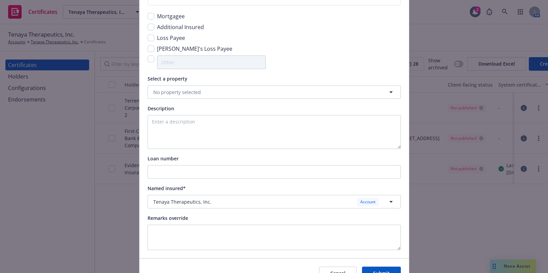
scroll to position [215, 0]
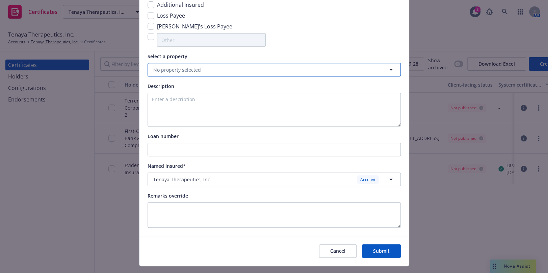
click at [178, 74] on button "No property selected" at bounding box center [274, 70] width 253 height 14
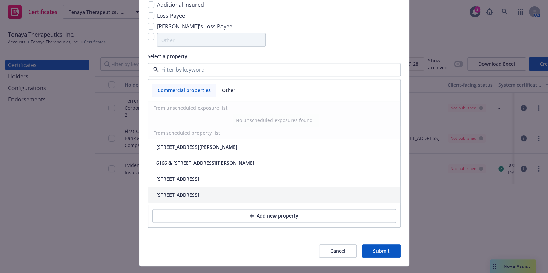
click at [181, 191] on div "[STREET_ADDRESS]" at bounding box center [177, 194] width 43 height 7
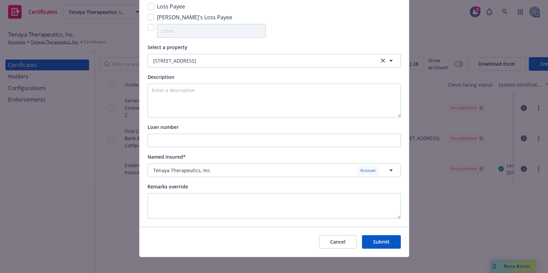
scroll to position [229, 0]
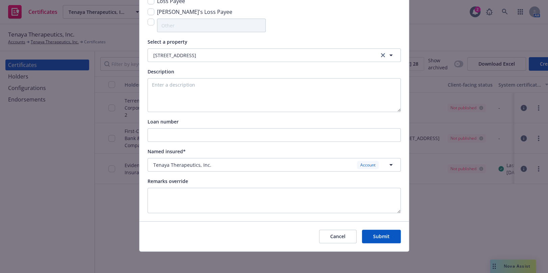
click at [373, 234] on button "Submit" at bounding box center [381, 236] width 39 height 14
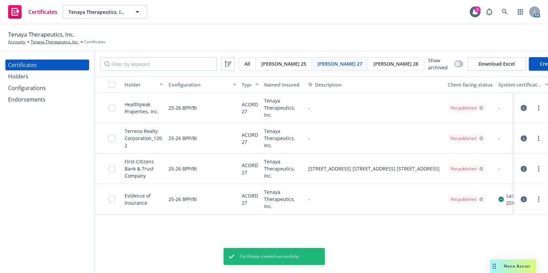
click at [544, 107] on div at bounding box center [531, 108] width 28 height 14
click at [539, 106] on icon "more" at bounding box center [538, 107] width 1 height 5
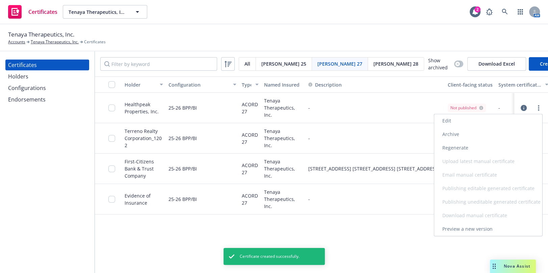
click at [466, 150] on link "Regenerate" at bounding box center [488, 148] width 108 height 14
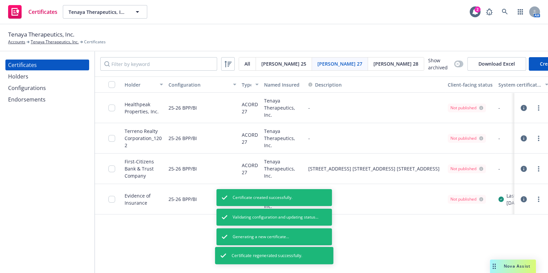
click at [539, 138] on link "more" at bounding box center [539, 138] width 8 height 8
click at [537, 138] on link "more" at bounding box center [539, 138] width 8 height 8
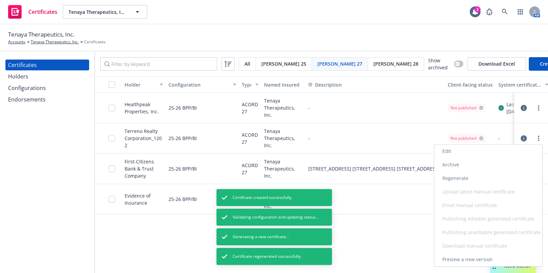
click at [460, 179] on link "Regenerate" at bounding box center [488, 178] width 108 height 14
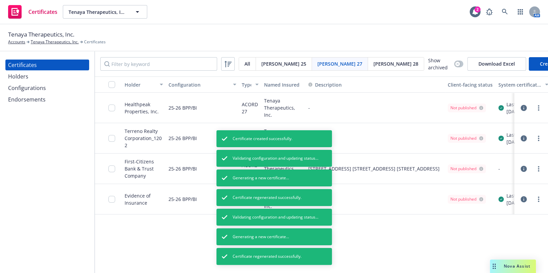
click at [534, 169] on div at bounding box center [531, 168] width 23 height 8
click at [537, 168] on link "more" at bounding box center [539, 168] width 8 height 8
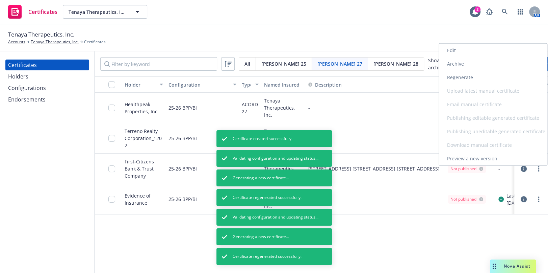
click at [462, 79] on link "Regenerate" at bounding box center [493, 78] width 108 height 14
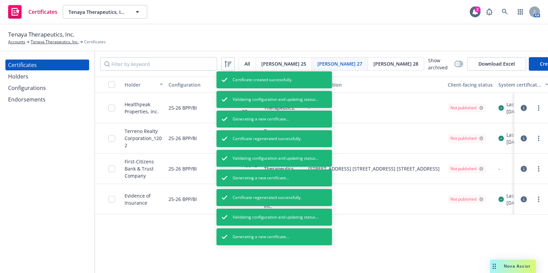
click at [9, 77] on div "Holders" at bounding box center [18, 76] width 20 height 11
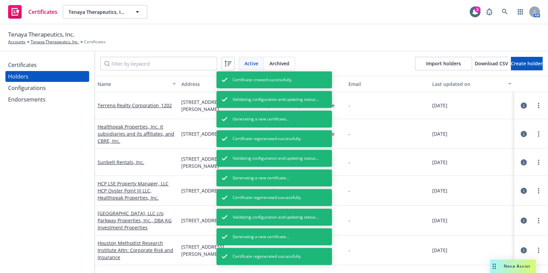
click at [36, 68] on div "Certificates" at bounding box center [47, 64] width 78 height 11
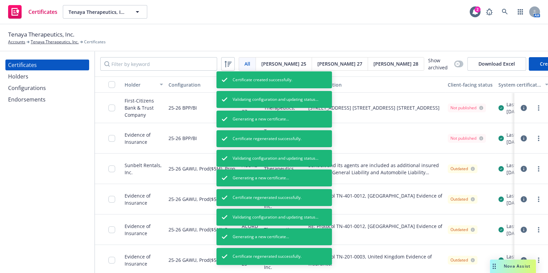
click at [39, 91] on div "Configurations" at bounding box center [27, 87] width 38 height 11
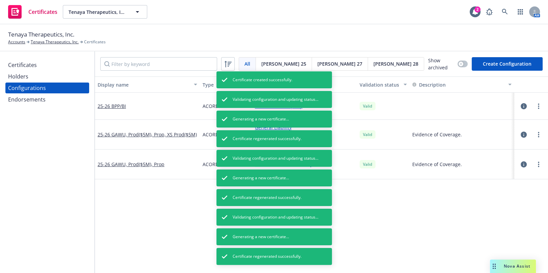
click at [34, 63] on div "Certificates" at bounding box center [22, 64] width 29 height 11
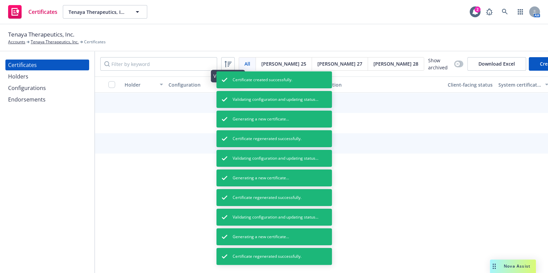
click at [268, 61] on span "[PERSON_NAME] 25" at bounding box center [283, 63] width 45 height 7
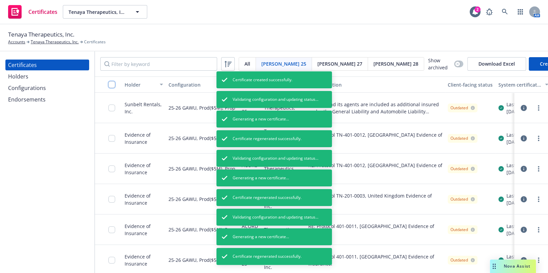
click at [109, 84] on input "checkbox" at bounding box center [111, 84] width 7 height 7
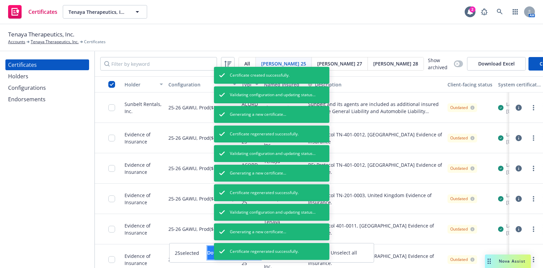
click at [207, 256] on div "Download certificates" at bounding box center [233, 253] width 53 height 13
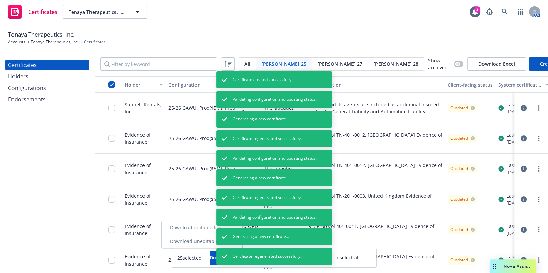
click at [198, 243] on link "Download uneditable files" at bounding box center [202, 241] width 81 height 14
click at [360, 259] on span "Cancel download" at bounding box center [363, 257] width 39 height 5
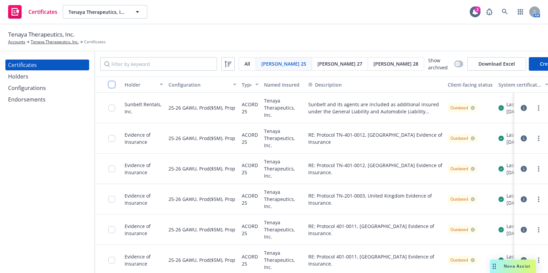
click at [113, 83] on input "checkbox" at bounding box center [111, 84] width 7 height 7
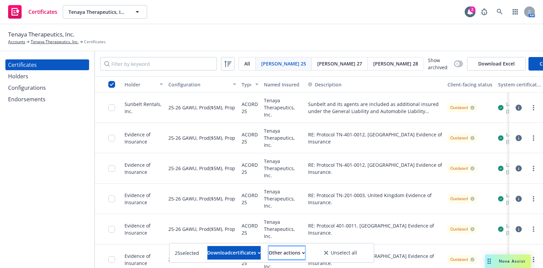
click at [293, 252] on div "Other actions" at bounding box center [287, 253] width 36 height 13
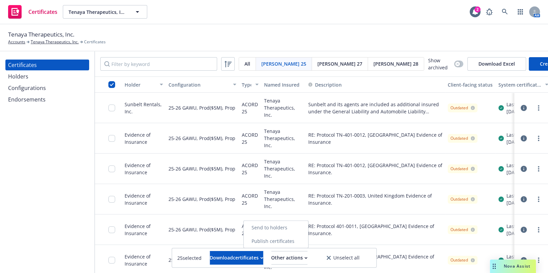
click at [293, 242] on link "Publish certificates" at bounding box center [276, 241] width 65 height 14
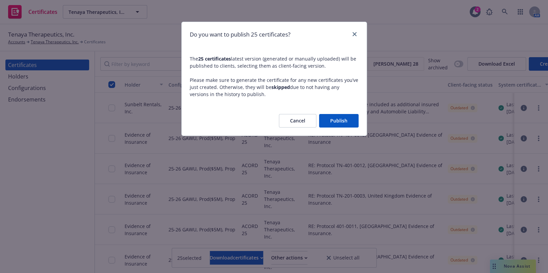
drag, startPoint x: 342, startPoint y: 115, endPoint x: 342, endPoint y: 118, distance: 3.4
click at [343, 117] on button "Publish" at bounding box center [339, 121] width 40 height 14
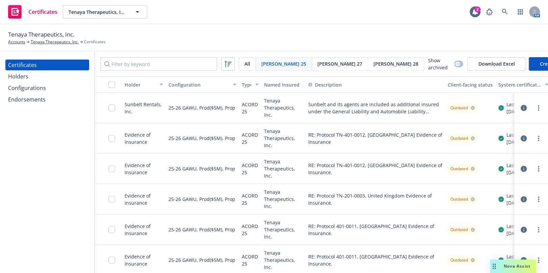
click at [45, 75] on div "Holders" at bounding box center [47, 76] width 78 height 11
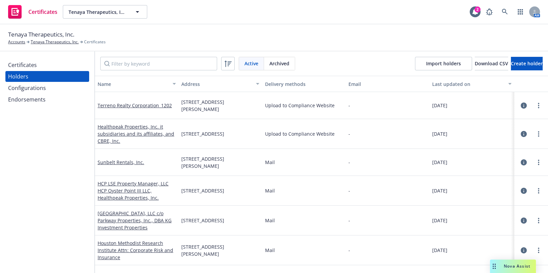
click at [45, 63] on div "Certificates" at bounding box center [47, 64] width 78 height 11
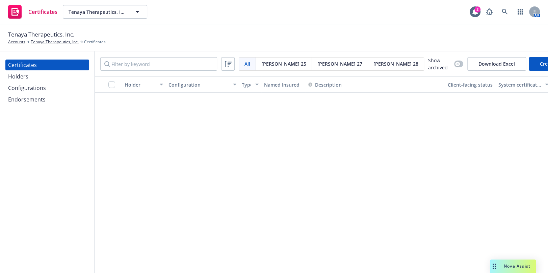
scroll to position [430, 0]
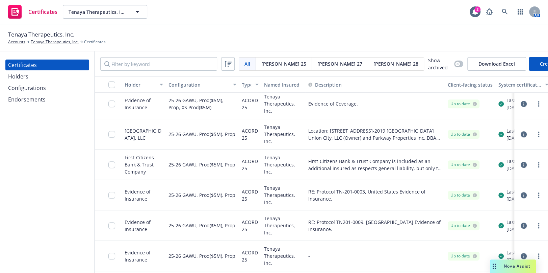
click at [115, 85] on div "button" at bounding box center [113, 84] width 11 height 7
click at [114, 84] on input "checkbox" at bounding box center [111, 84] width 7 height 7
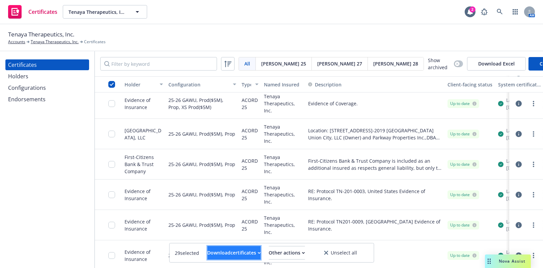
click at [207, 255] on div "Download certificates" at bounding box center [233, 253] width 53 height 13
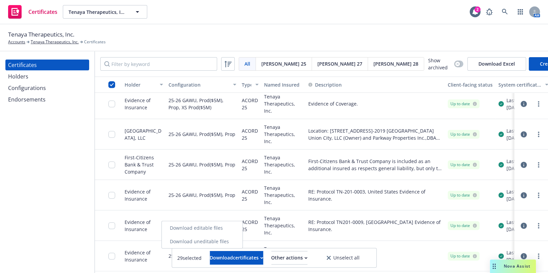
click at [215, 241] on link "Download uneditable files" at bounding box center [202, 241] width 81 height 14
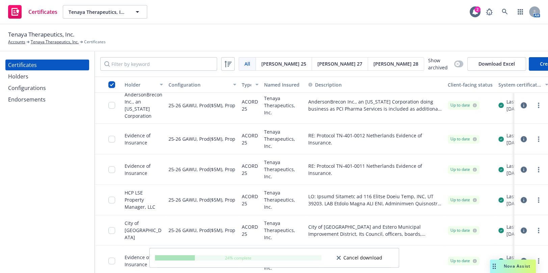
scroll to position [705, 0]
drag, startPoint x: 77, startPoint y: 33, endPoint x: -10, endPoint y: 33, distance: 87.1
click at [0, 33] on html "Certificates Tenaya Therapeutics, Inc. Tenaya Therapeutics, Inc. 2 AM Tenaya Th…" at bounding box center [274, 136] width 548 height 273
copy span "Tenaya Therapeutics, Inc."
